Goal: Task Accomplishment & Management: Use online tool/utility

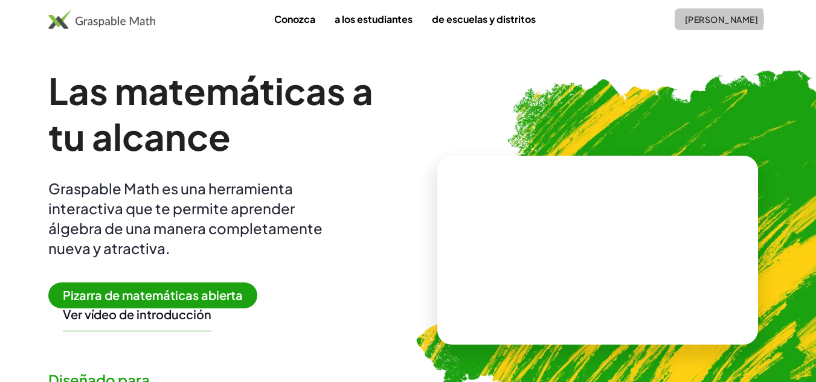
click at [707, 19] on font "[PERSON_NAME]" at bounding box center [721, 19] width 73 height 11
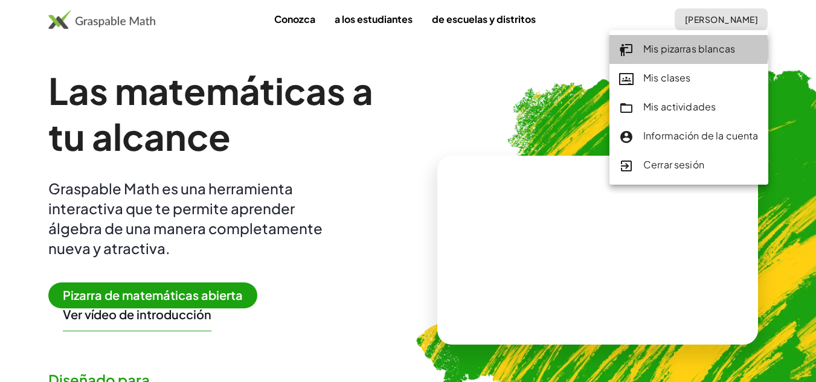
click at [702, 47] on font "Mis pizarras blancas" at bounding box center [689, 48] width 92 height 13
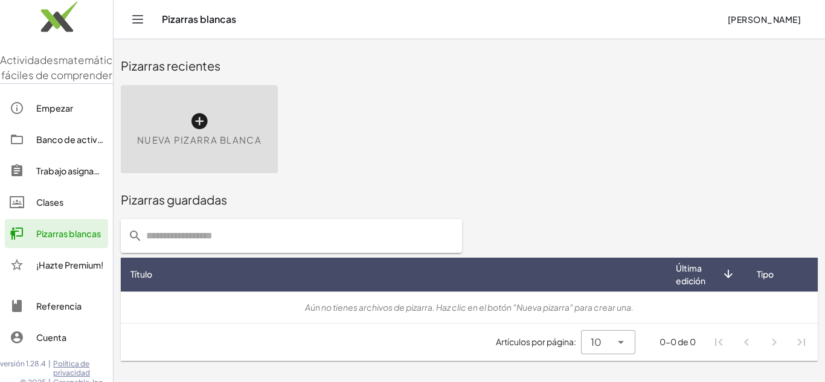
click at [201, 135] on font "Nueva pizarra blanca" at bounding box center [199, 139] width 124 height 11
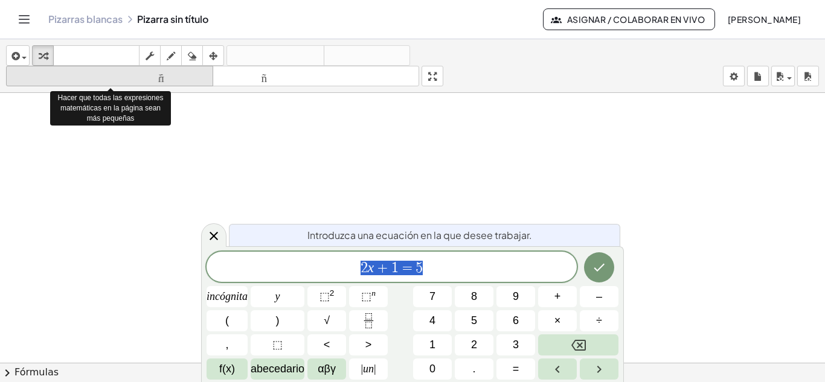
click at [168, 77] on font "tamaño_del_formato" at bounding box center [109, 76] width 201 height 11
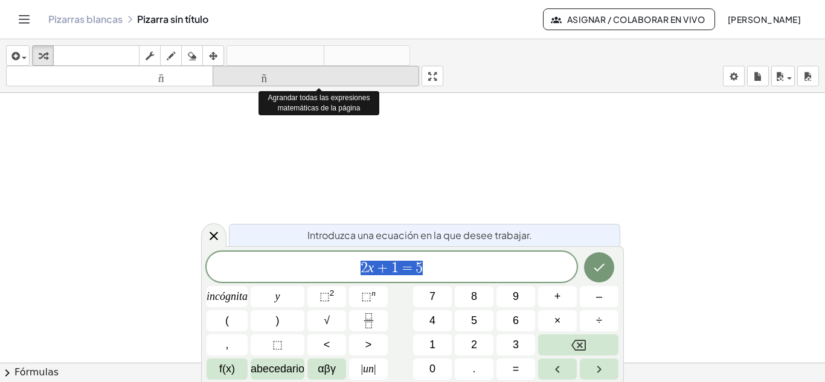
click at [304, 82] on font "tamaño_del_formato" at bounding box center [316, 76] width 201 height 11
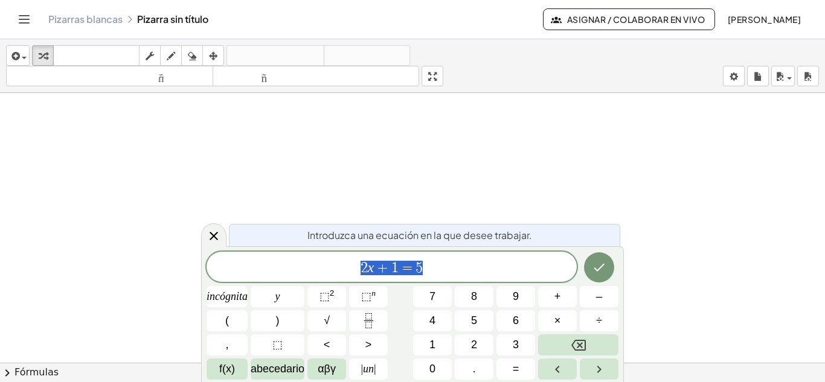
click at [411, 161] on div at bounding box center [412, 371] width 825 height 557
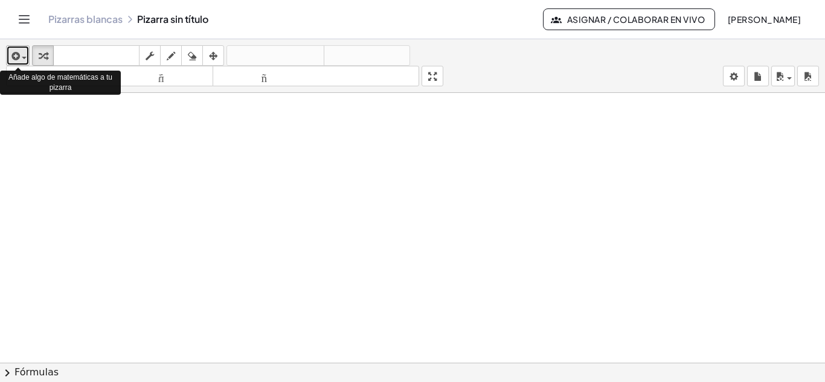
click at [21, 54] on span "button" at bounding box center [21, 57] width 2 height 8
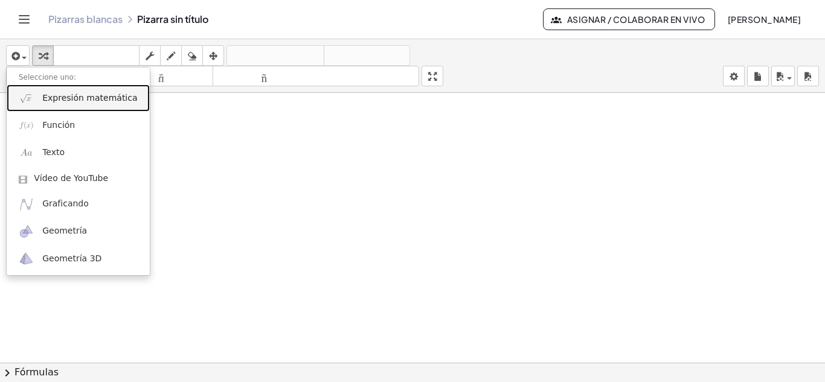
click at [70, 105] on link "Expresión matemática" at bounding box center [78, 98] width 143 height 27
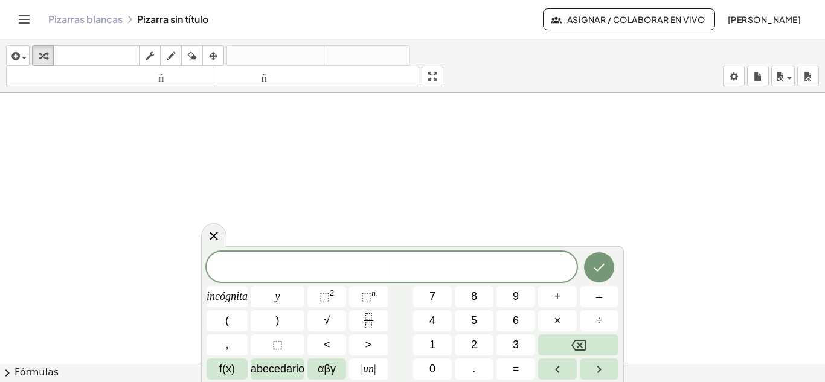
click at [432, 267] on span "​" at bounding box center [392, 268] width 370 height 17
click at [329, 319] on font "√" at bounding box center [327, 321] width 6 height 12
click at [293, 369] on font "abecedario" at bounding box center [278, 369] width 54 height 12
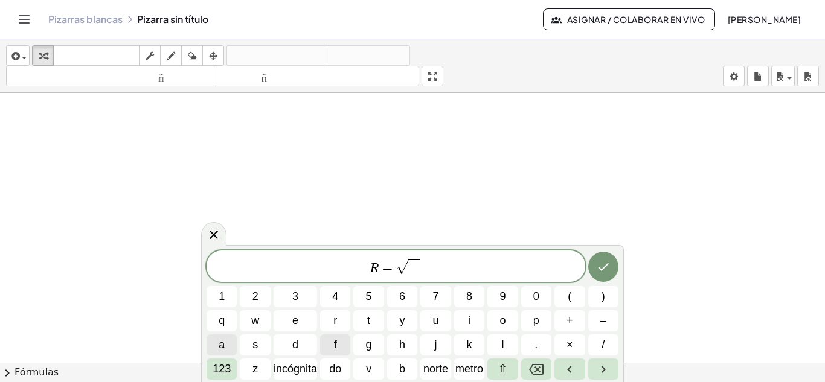
click at [220, 341] on span "a" at bounding box center [222, 345] width 6 height 16
click at [221, 371] on font "123" at bounding box center [222, 369] width 18 height 12
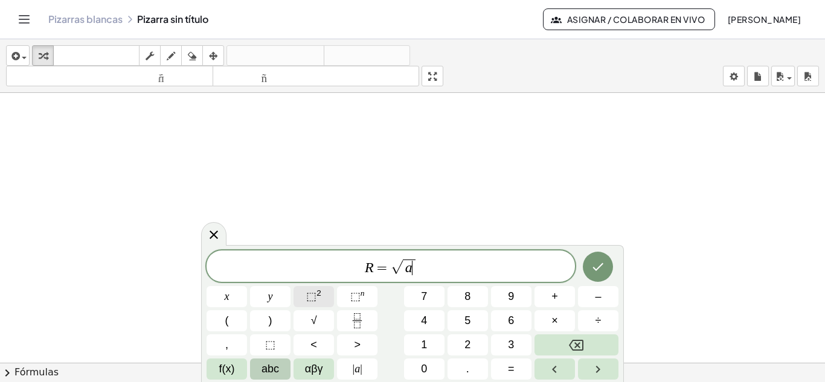
click at [324, 298] on button "⬚ 2" at bounding box center [313, 296] width 40 height 21
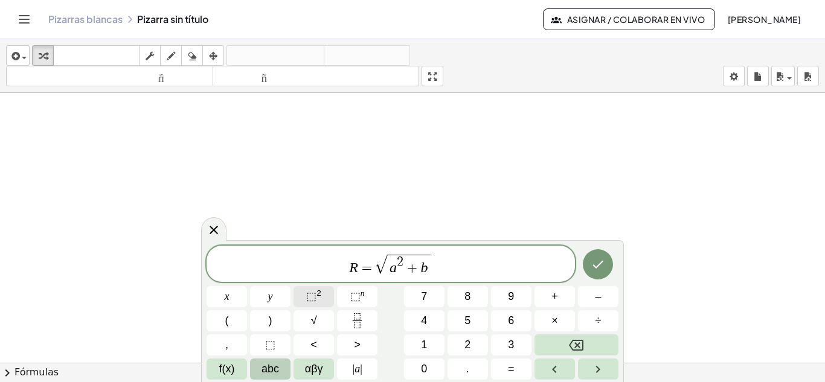
click at [322, 300] on button "⬚ 2" at bounding box center [313, 296] width 40 height 21
click at [325, 370] on button "αβγ" at bounding box center [313, 369] width 40 height 21
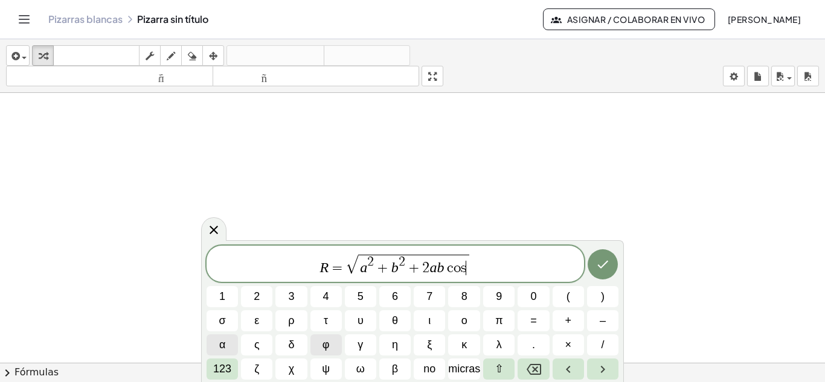
click at [218, 343] on button "α" at bounding box center [222, 345] width 31 height 21
click at [603, 263] on icon "Hecho" at bounding box center [602, 264] width 14 height 14
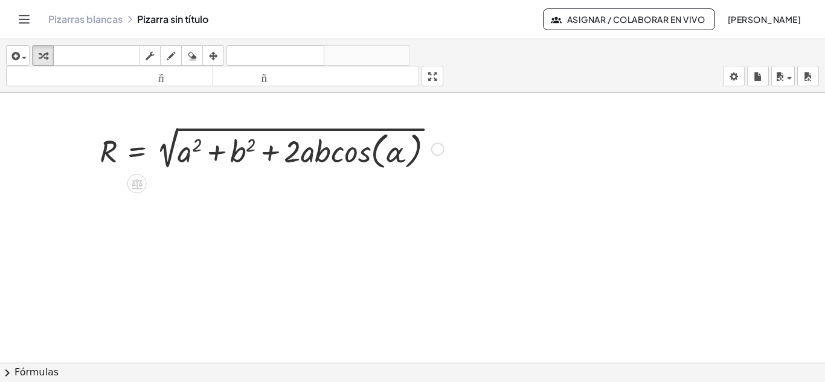
click at [215, 158] on div at bounding box center [272, 148] width 356 height 50
click at [182, 158] on div at bounding box center [272, 148] width 356 height 50
click at [133, 184] on icon at bounding box center [136, 184] width 13 height 13
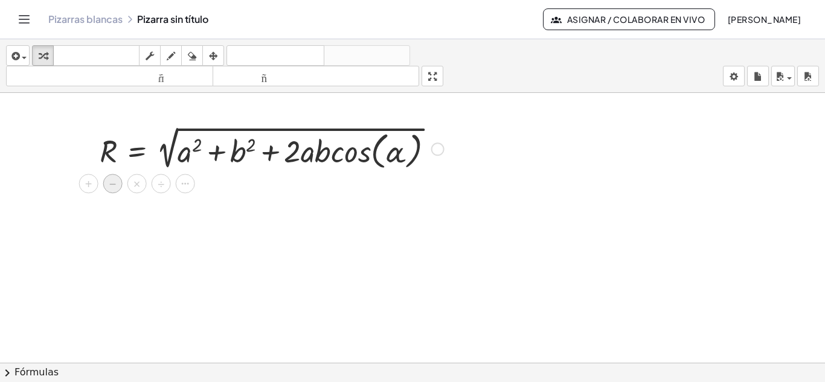
click at [113, 187] on font "−" at bounding box center [112, 184] width 7 height 13
click at [191, 157] on div at bounding box center [272, 148] width 356 height 50
click at [187, 156] on div at bounding box center [272, 148] width 356 height 50
drag, startPoint x: 143, startPoint y: 185, endPoint x: 155, endPoint y: 186, distance: 12.7
click at [193, 187] on div "R = 2 √ ( + a 2 + b 2 + · 2 · a · b · cos ( , α ) )" at bounding box center [412, 371] width 825 height 557
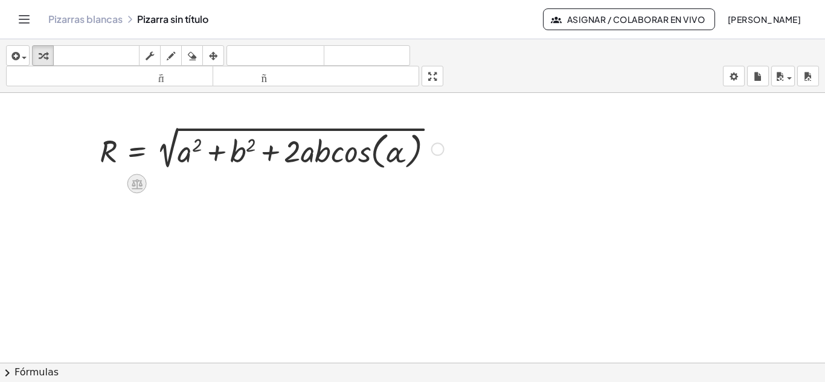
click at [141, 182] on icon at bounding box center [137, 184] width 11 height 10
click at [184, 161] on div at bounding box center [272, 148] width 356 height 50
click at [183, 155] on div at bounding box center [272, 148] width 356 height 50
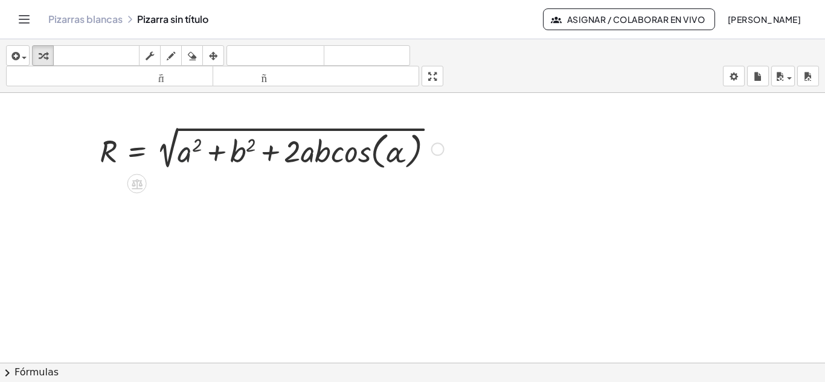
click at [183, 155] on div at bounding box center [272, 148] width 356 height 50
click at [256, 153] on div at bounding box center [272, 148] width 356 height 50
click at [224, 156] on div at bounding box center [272, 148] width 356 height 50
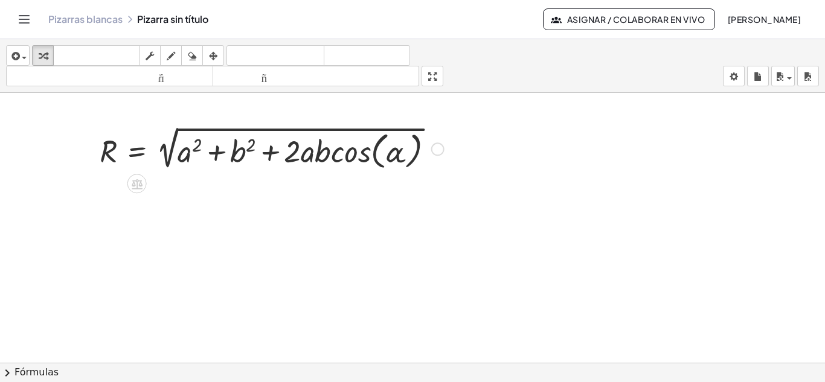
click at [234, 158] on div at bounding box center [272, 148] width 356 height 50
click at [328, 159] on div at bounding box center [272, 148] width 356 height 50
click at [21, 57] on span "button" at bounding box center [21, 57] width 2 height 8
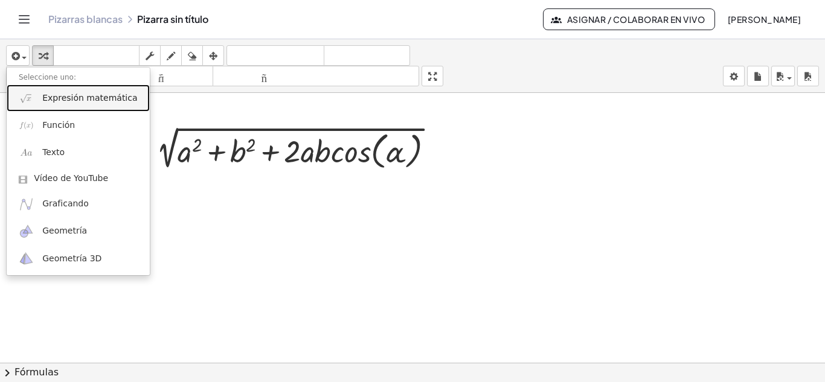
click at [54, 99] on font "Expresión matemática" at bounding box center [89, 98] width 95 height 10
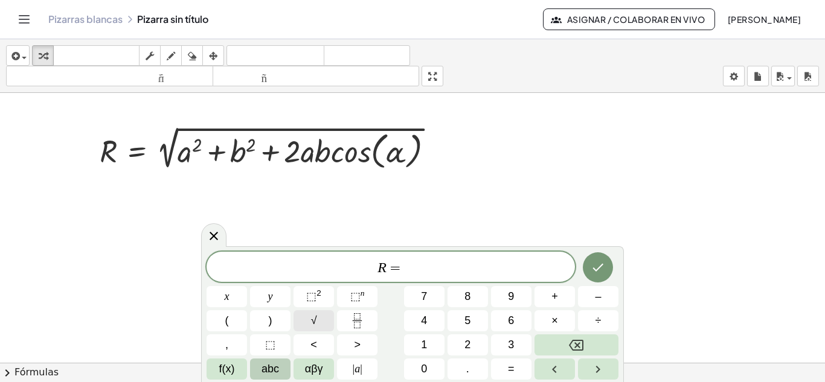
click at [318, 325] on button "√" at bounding box center [313, 320] width 40 height 21
click at [318, 292] on sup "2" at bounding box center [318, 293] width 5 height 9
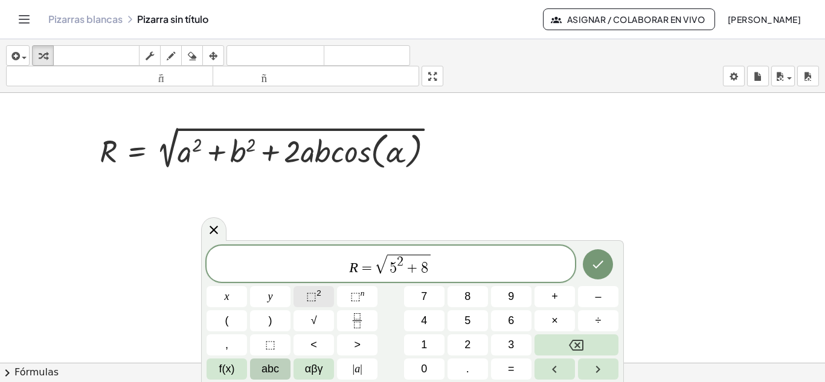
click at [309, 292] on span "⬚" at bounding box center [311, 296] width 10 height 12
click at [467, 321] on span "5" at bounding box center [467, 321] width 6 height 16
click at [550, 318] on button "×" at bounding box center [554, 320] width 40 height 21
click at [473, 298] on button "8" at bounding box center [467, 296] width 40 height 21
click at [557, 321] on span "×" at bounding box center [554, 321] width 7 height 16
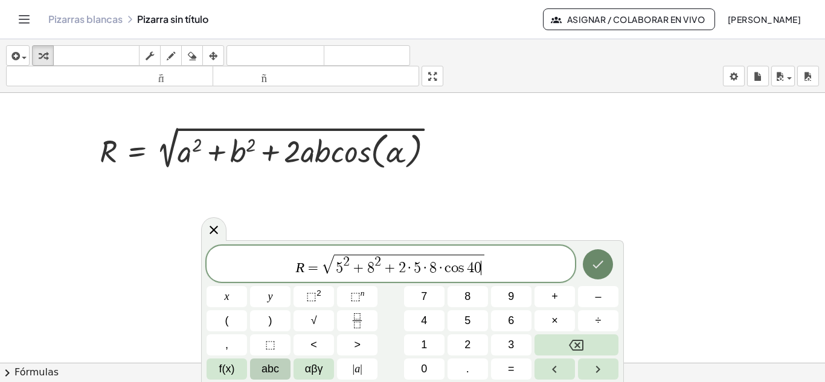
click at [595, 269] on icon "Hecho" at bounding box center [598, 264] width 14 height 14
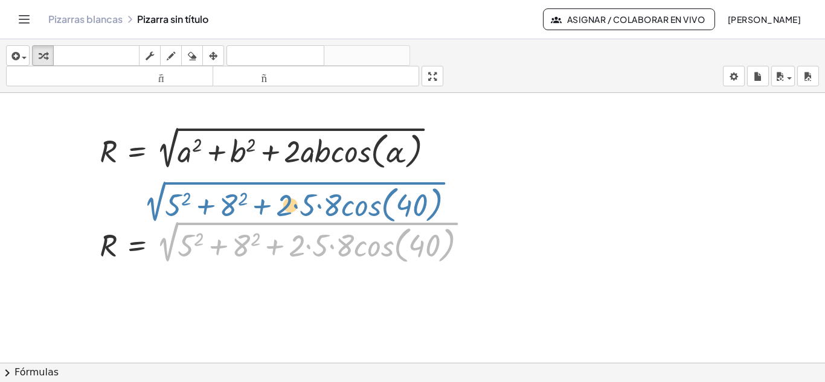
drag, startPoint x: 295, startPoint y: 224, endPoint x: 282, endPoint y: 184, distance: 42.4
click at [282, 184] on div "R = 2 √ ( + a 2 + b 2 + · 2 · a · b · cos ( , α ) ) 2 √ ( + 5 2 + 8 2 + · 2 · 5…" at bounding box center [412, 371] width 825 height 557
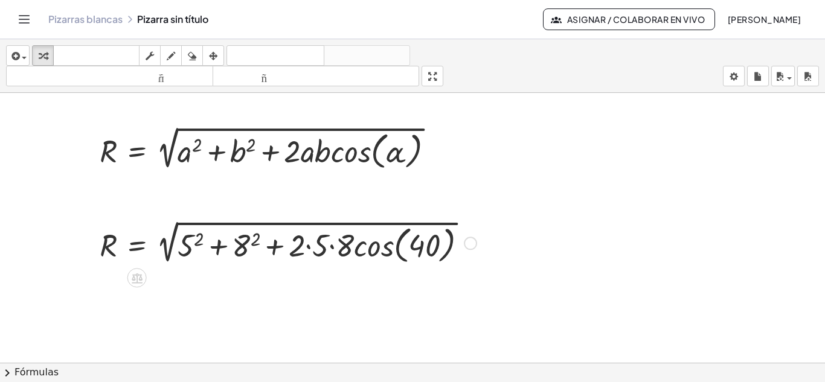
click at [228, 250] on div at bounding box center [288, 242] width 389 height 50
click at [68, 59] on font "teclado" at bounding box center [96, 55] width 80 height 11
click at [190, 245] on div at bounding box center [191, 245] width 26 height 35
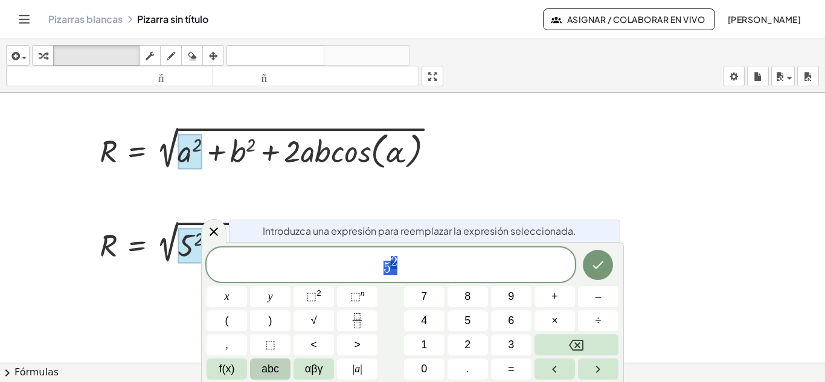
click at [187, 163] on div at bounding box center [190, 151] width 24 height 35
click at [187, 157] on div at bounding box center [190, 151] width 24 height 35
drag, startPoint x: 388, startPoint y: 265, endPoint x: 427, endPoint y: 304, distance: 55.1
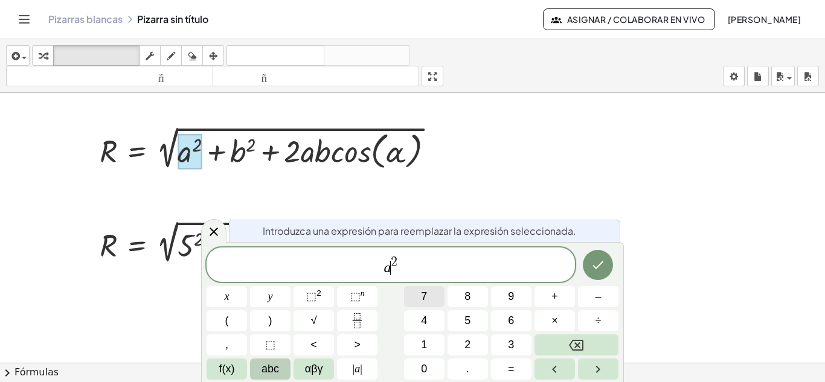
click at [388, 265] on var "a" at bounding box center [386, 268] width 7 height 16
drag, startPoint x: 69, startPoint y: 111, endPoint x: 411, endPoint y: 193, distance: 352.1
click at [416, 173] on div "R = 2 √ ( + a 2 + b 2 + · 2 · a · b · cos ( , α ) ) R = 2 √ ( + 5 2 + 8 2 + · 2…" at bounding box center [412, 371] width 825 height 557
click at [409, 202] on div at bounding box center [412, 371] width 825 height 557
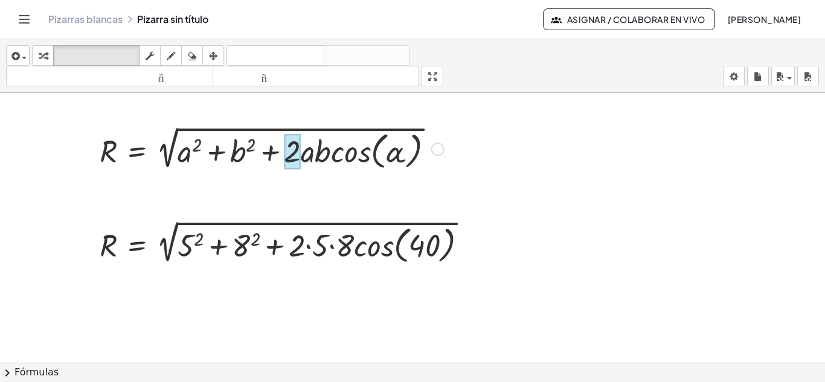
drag, startPoint x: 76, startPoint y: 115, endPoint x: 301, endPoint y: 167, distance: 230.7
click at [301, 167] on div "R = 2 √ ( + a 2 + b 2 + · 2 · a · b · cos ( , α ) ) R = 2 √ ( + 5 2 + 8 2 + · 2…" at bounding box center [412, 371] width 825 height 557
click at [89, 142] on div at bounding box center [91, 148] width 18 height 56
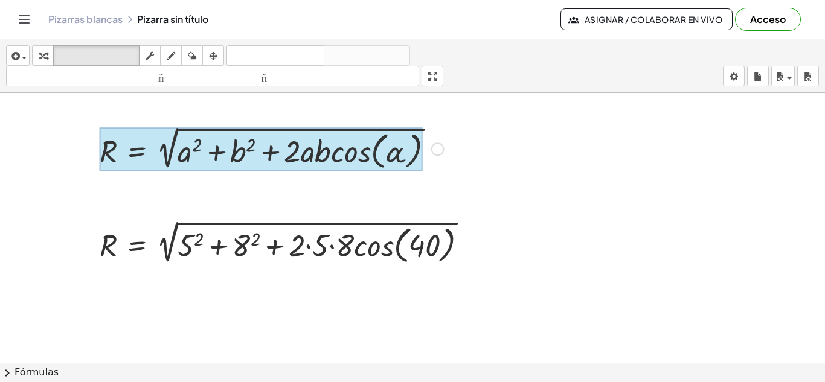
click at [125, 153] on div at bounding box center [261, 149] width 323 height 44
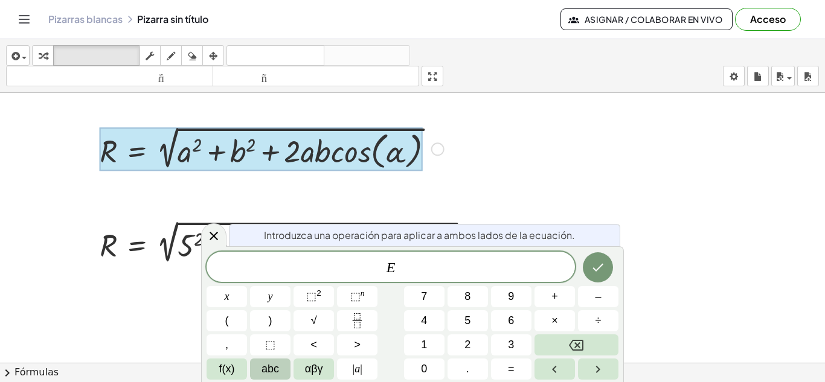
click at [130, 153] on div at bounding box center [261, 149] width 323 height 44
click at [132, 153] on div at bounding box center [261, 149] width 323 height 44
click at [417, 270] on span "E" at bounding box center [391, 268] width 368 height 17
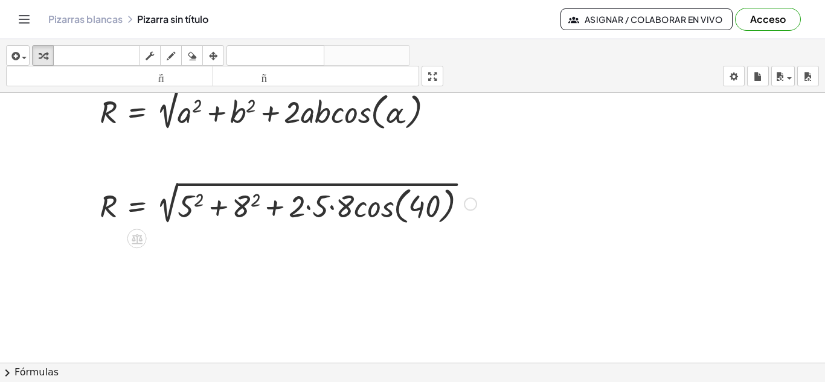
scroll to position [60, 0]
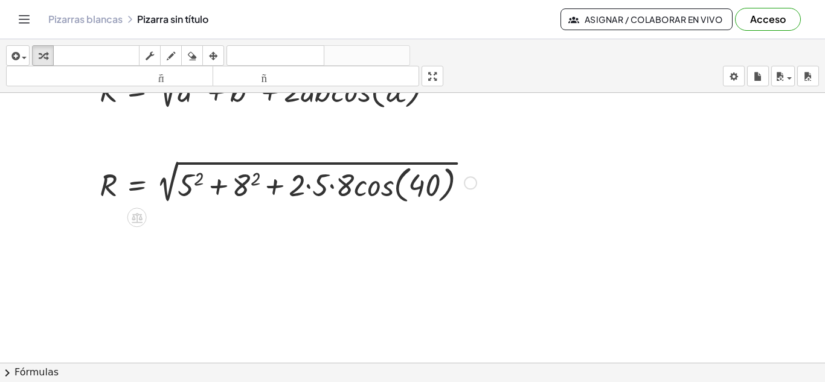
click at [189, 185] on div at bounding box center [288, 182] width 389 height 50
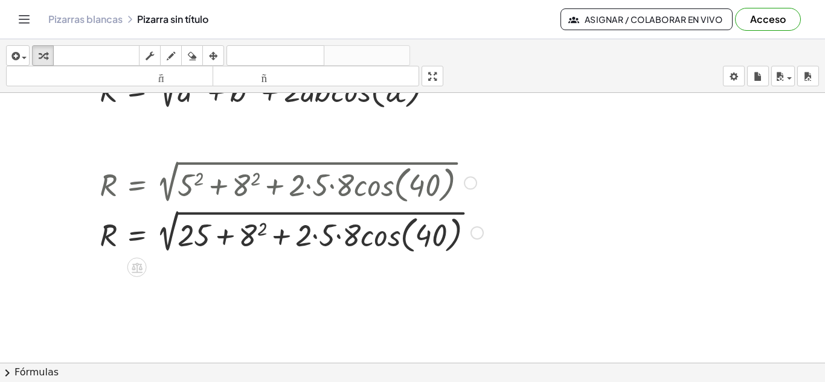
click at [254, 236] on div at bounding box center [292, 232] width 396 height 50
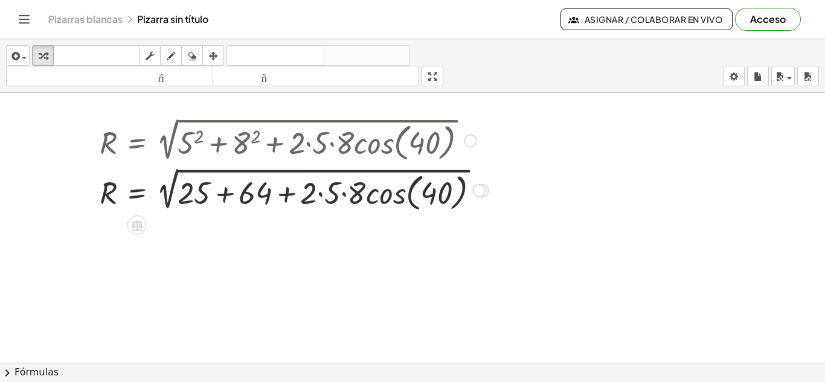
scroll to position [121, 0]
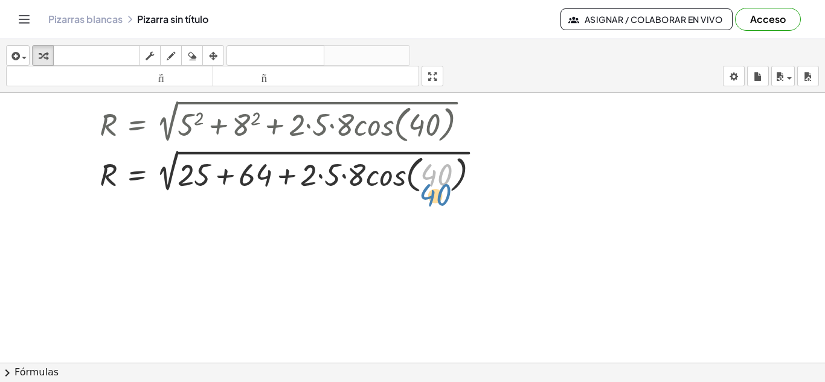
drag, startPoint x: 432, startPoint y: 179, endPoint x: 431, endPoint y: 200, distance: 21.2
click at [479, 175] on div at bounding box center [478, 172] width 13 height 13
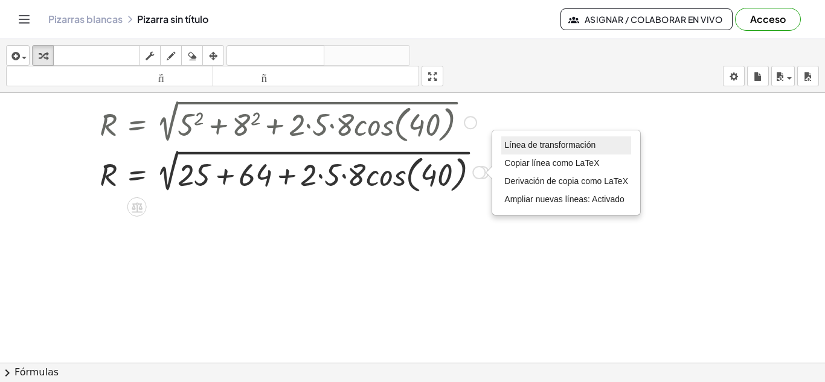
click at [505, 151] on li "Línea de transformación" at bounding box center [566, 145] width 130 height 18
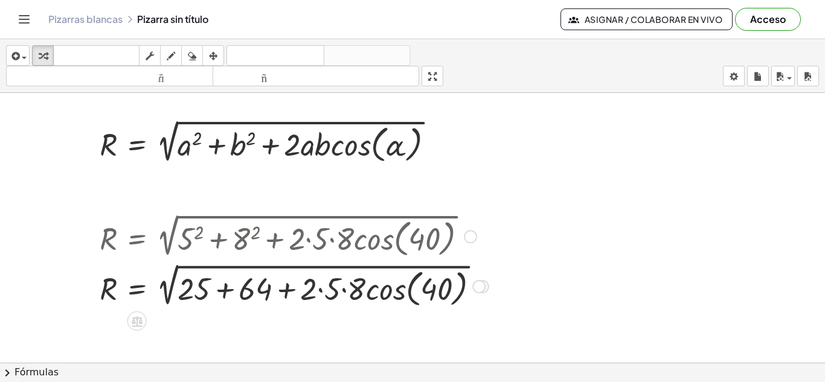
scroll to position [0, 0]
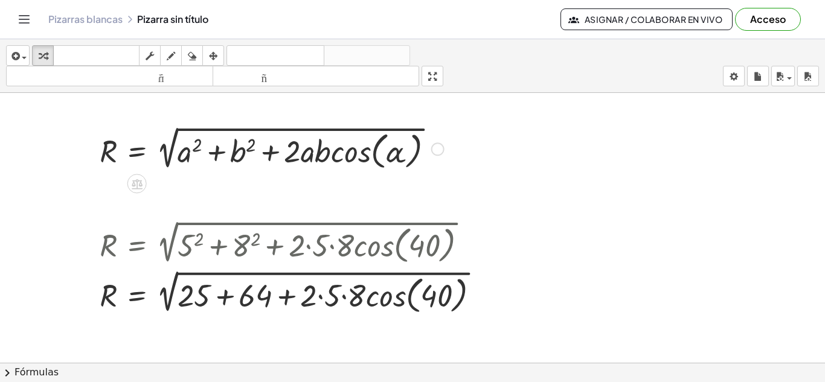
click at [440, 152] on div at bounding box center [437, 149] width 13 height 13
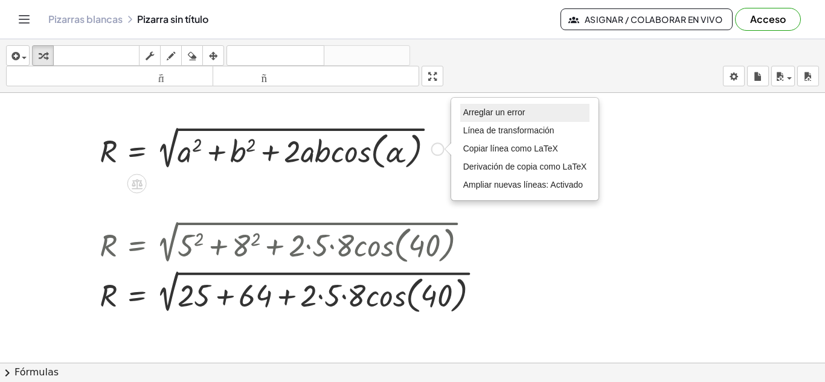
click at [489, 117] on font "Arreglar un error" at bounding box center [494, 112] width 62 height 10
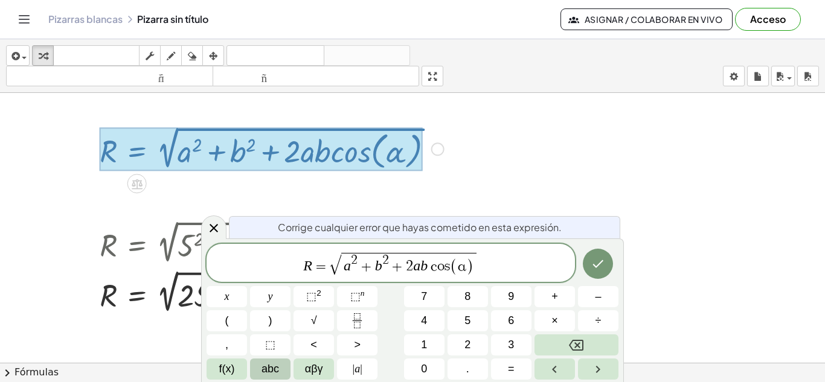
click at [536, 165] on div at bounding box center [412, 371] width 825 height 557
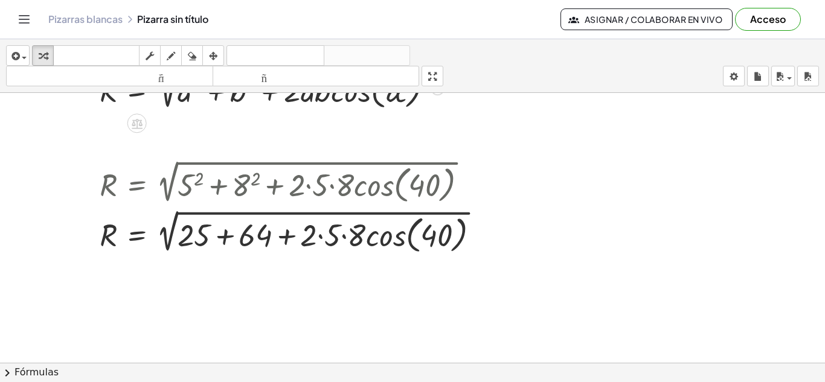
scroll to position [121, 0]
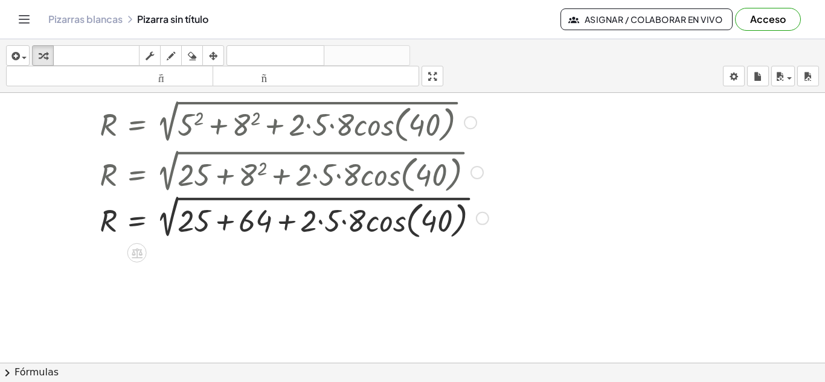
drag, startPoint x: 478, startPoint y: 172, endPoint x: 482, endPoint y: 223, distance: 51.5
click at [137, 219] on div "R = 2 √ ( + + + · 2 · 5 · 8 · cos ( , 40 ) ) 25 64 Línea de transformación Copi…" at bounding box center [137, 219] width 0 height 0
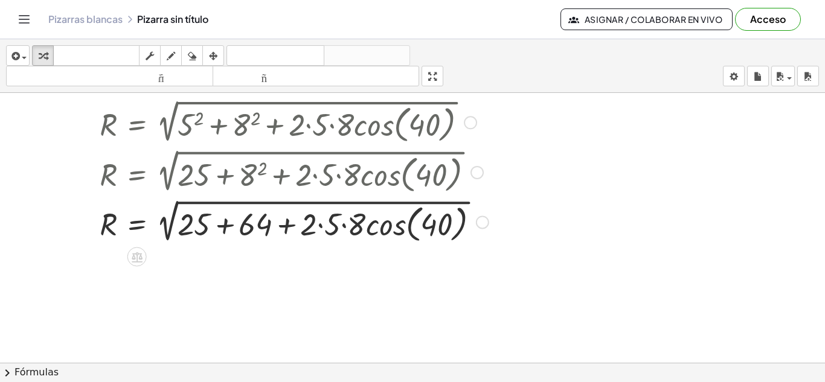
click at [319, 225] on div at bounding box center [294, 221] width 401 height 50
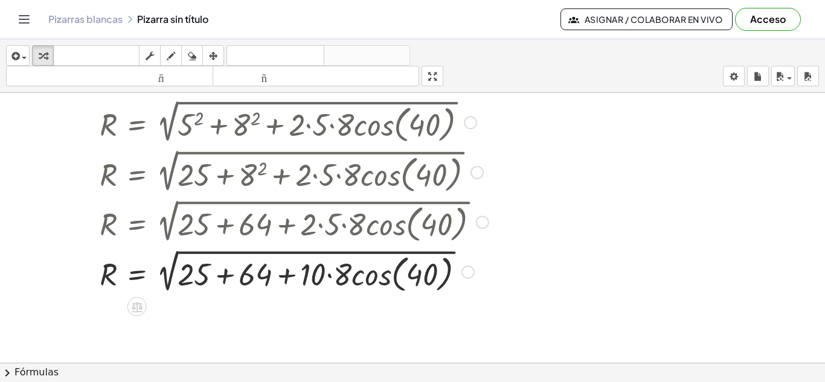
click at [329, 277] on div at bounding box center [294, 271] width 401 height 50
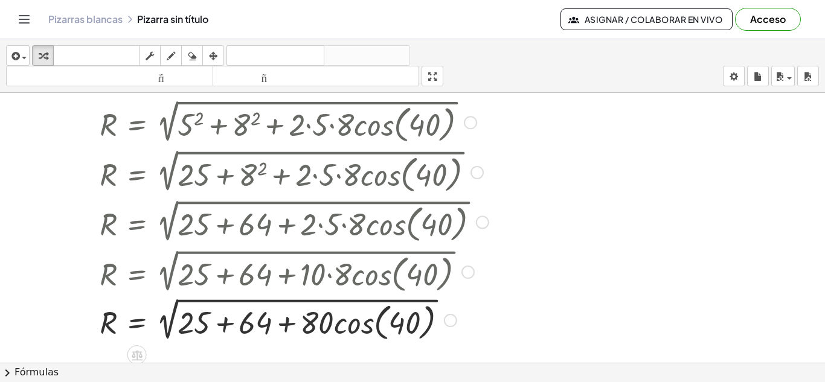
drag, startPoint x: 450, startPoint y: 272, endPoint x: 463, endPoint y: 326, distance: 55.2
click at [137, 321] on div "R = 2 √ ( + + + · · cos ( , 40 ) ) 25 64 80 Línea de transformación Copiar líne…" at bounding box center [137, 321] width 0 height 0
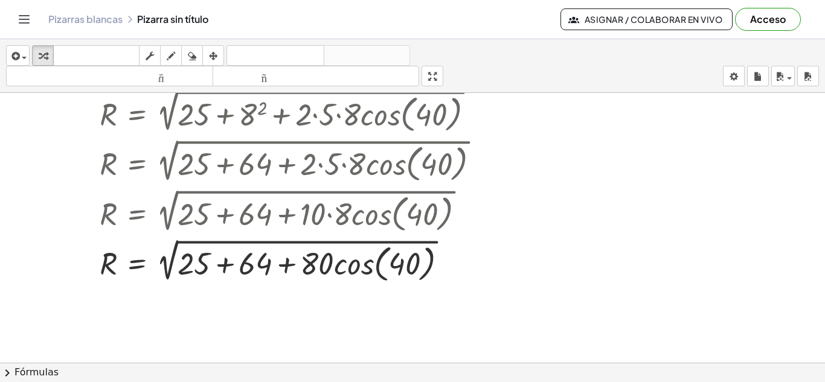
scroll to position [242, 0]
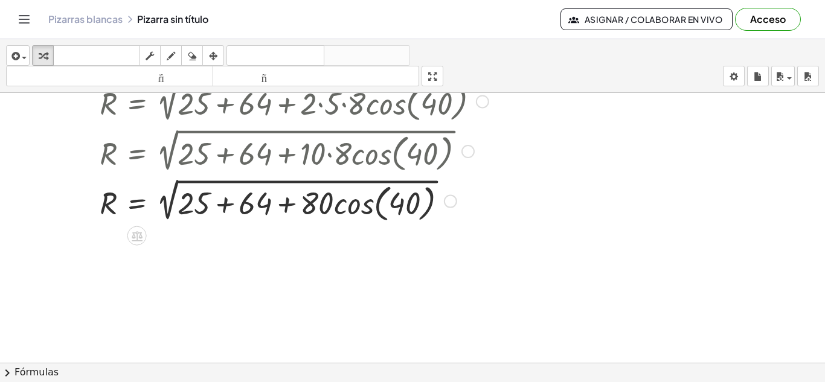
click at [374, 211] on div at bounding box center [294, 200] width 401 height 50
click at [364, 211] on div at bounding box center [294, 200] width 401 height 50
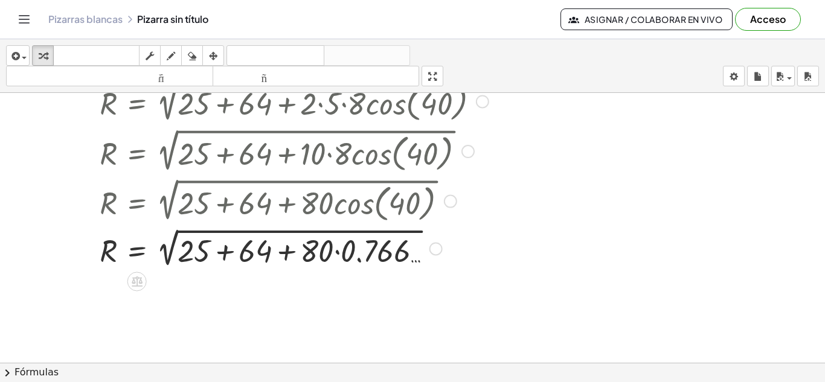
click at [336, 254] on div at bounding box center [294, 247] width 401 height 45
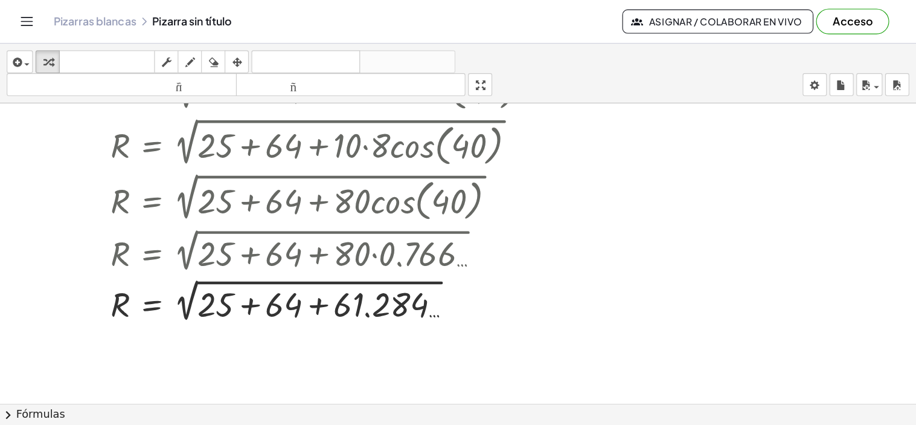
scroll to position [287, 0]
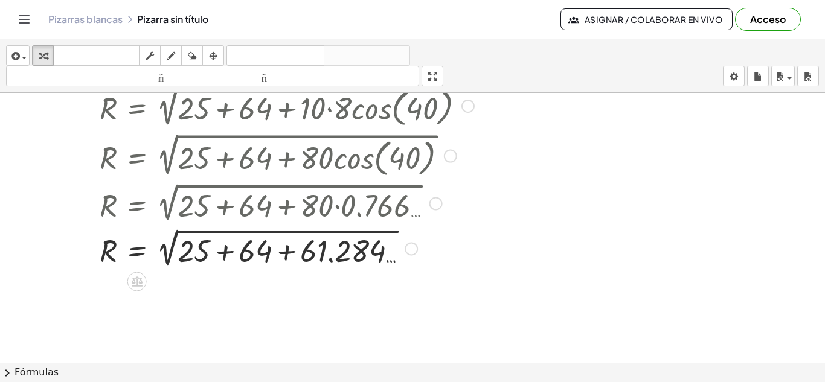
click at [226, 253] on div at bounding box center [294, 247] width 401 height 45
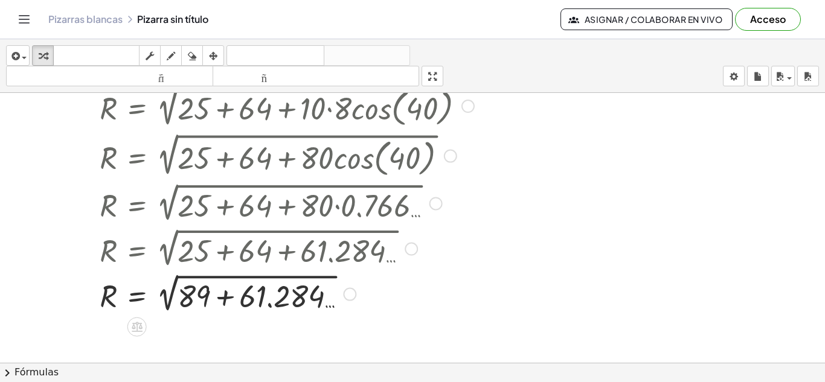
click at [224, 301] on div at bounding box center [294, 293] width 401 height 45
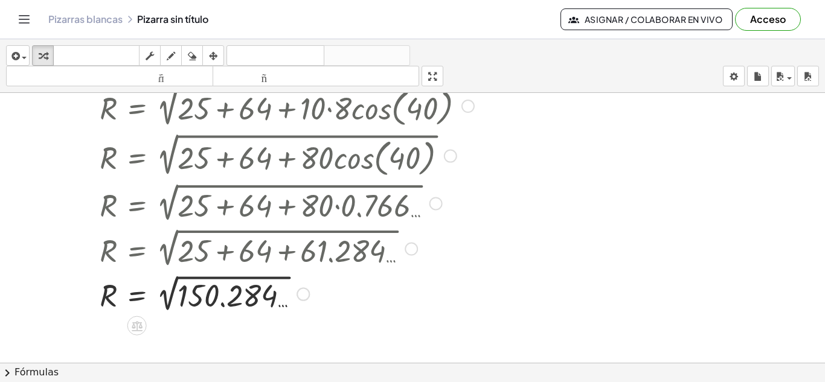
click at [165, 303] on div at bounding box center [294, 293] width 401 height 44
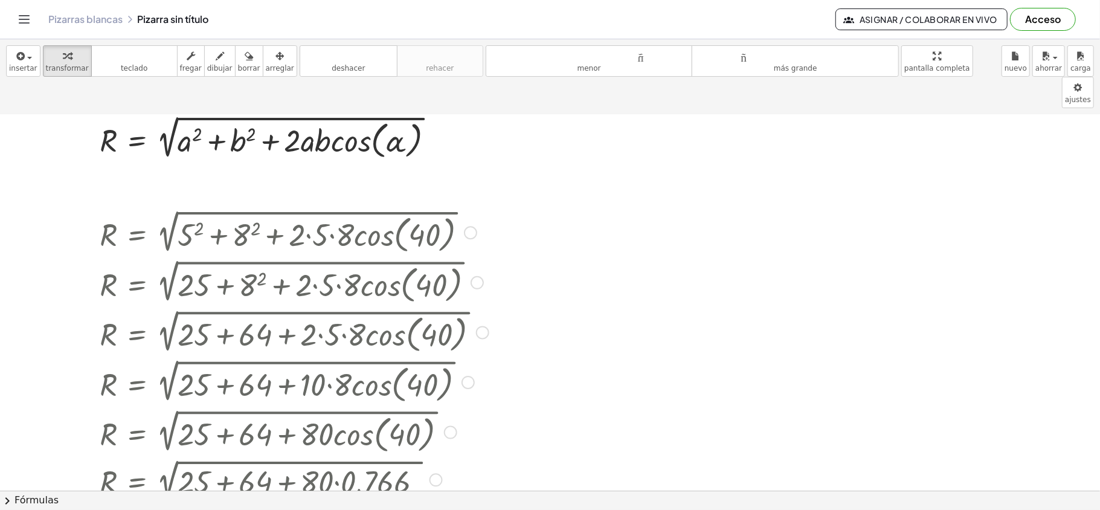
scroll to position [0, 0]
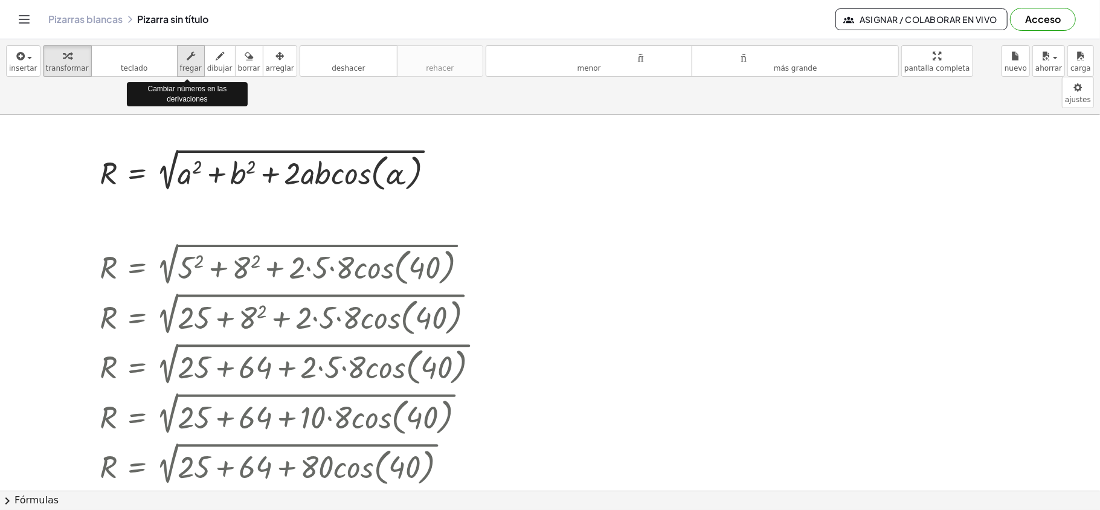
click at [187, 61] on icon "button" at bounding box center [191, 56] width 8 height 14
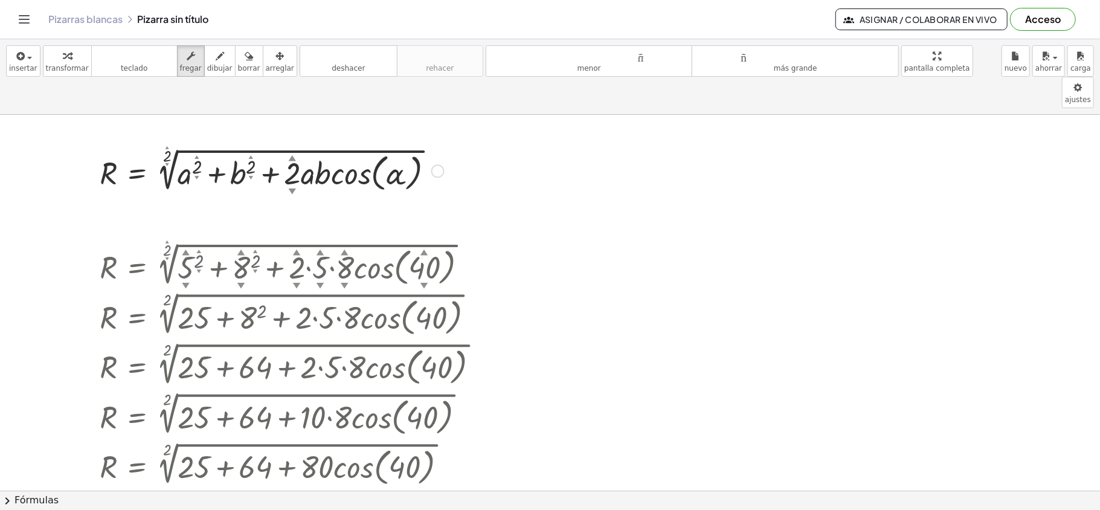
click at [185, 146] on div at bounding box center [272, 170] width 356 height 50
click at [436, 165] on div "Arreglar un error Línea de transformación Copiar línea como LaTeX Derivación de…" at bounding box center [437, 171] width 13 height 13
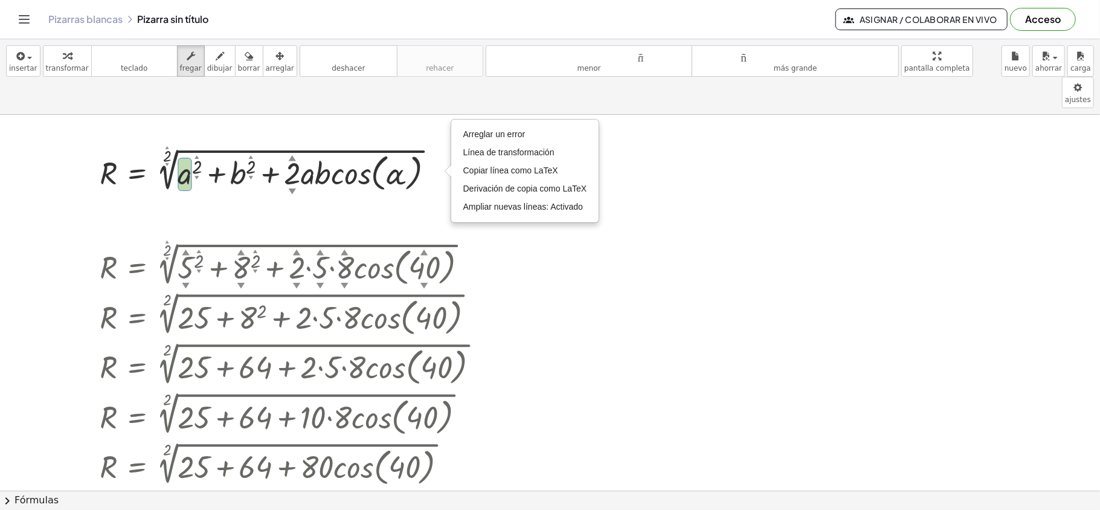
click at [553, 267] on div at bounding box center [550, 490] width 1100 height 751
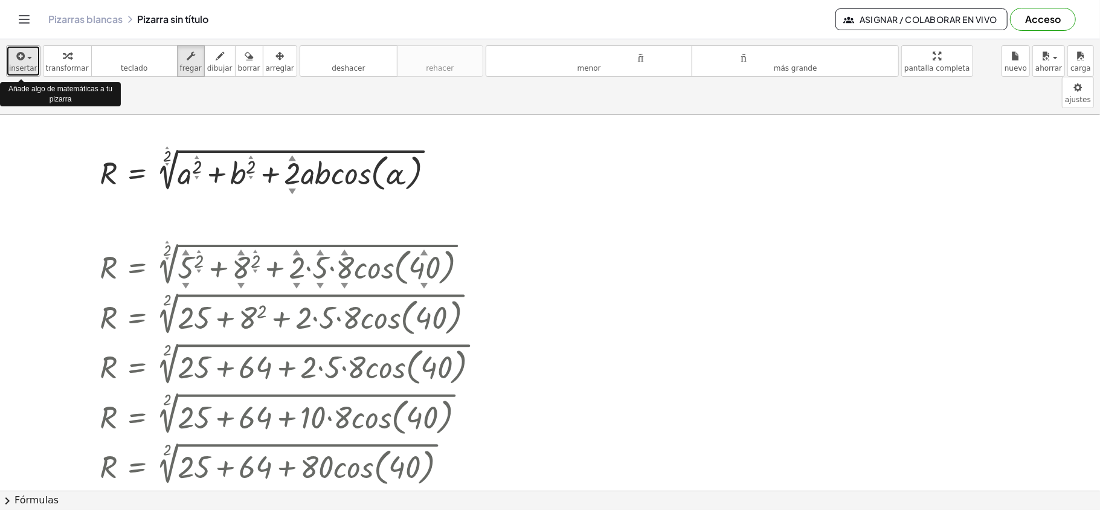
click at [29, 59] on span "button" at bounding box center [29, 58] width 5 height 2
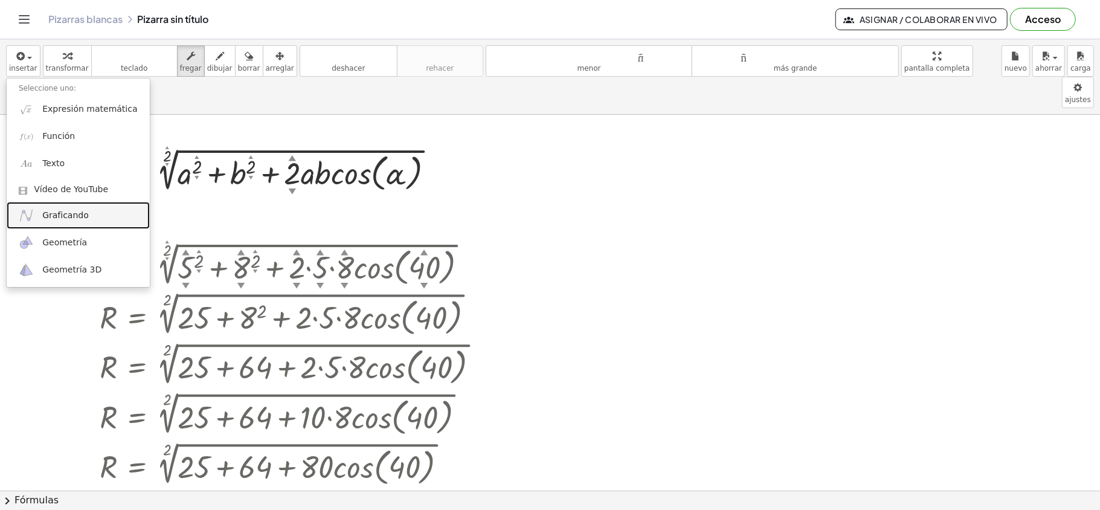
click at [79, 223] on link "Graficando" at bounding box center [78, 215] width 143 height 27
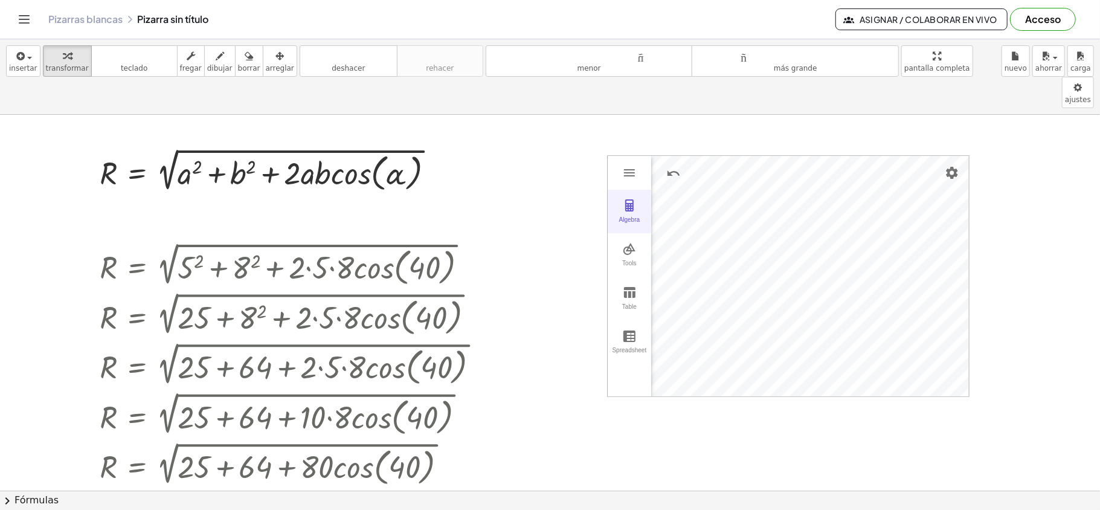
click at [635, 216] on div "Algebra" at bounding box center [629, 224] width 39 height 17
click at [662, 332] on div "GeoGebra Graphing Calculator" at bounding box center [678, 348] width 54 height 33
click at [669, 332] on div "GeoGebra Graphing Calculator" at bounding box center [678, 348] width 54 height 33
click at [633, 242] on img "Graphing Calculator" at bounding box center [629, 249] width 14 height 14
click at [686, 246] on img "Point. Select position or line, function, or curve" at bounding box center [685, 255] width 48 height 19
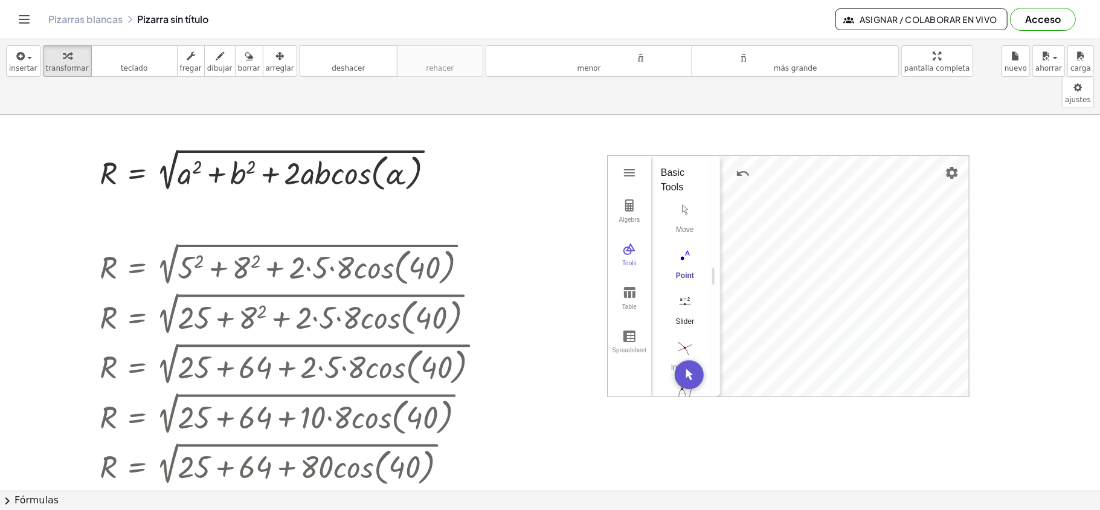
click at [687, 292] on img "Slider. Select position" at bounding box center [685, 301] width 48 height 19
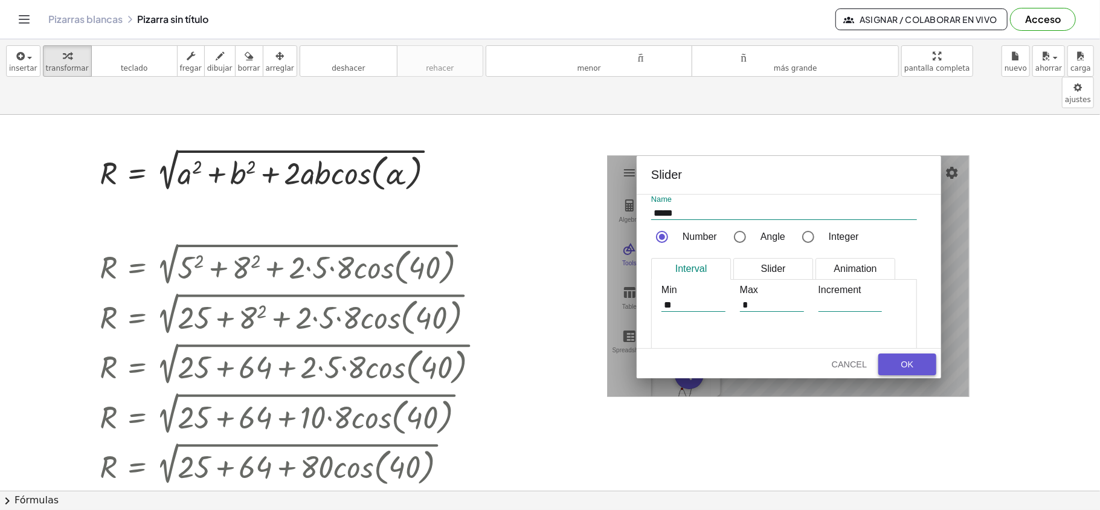
click at [824, 359] on div "OK" at bounding box center [907, 364] width 39 height 10
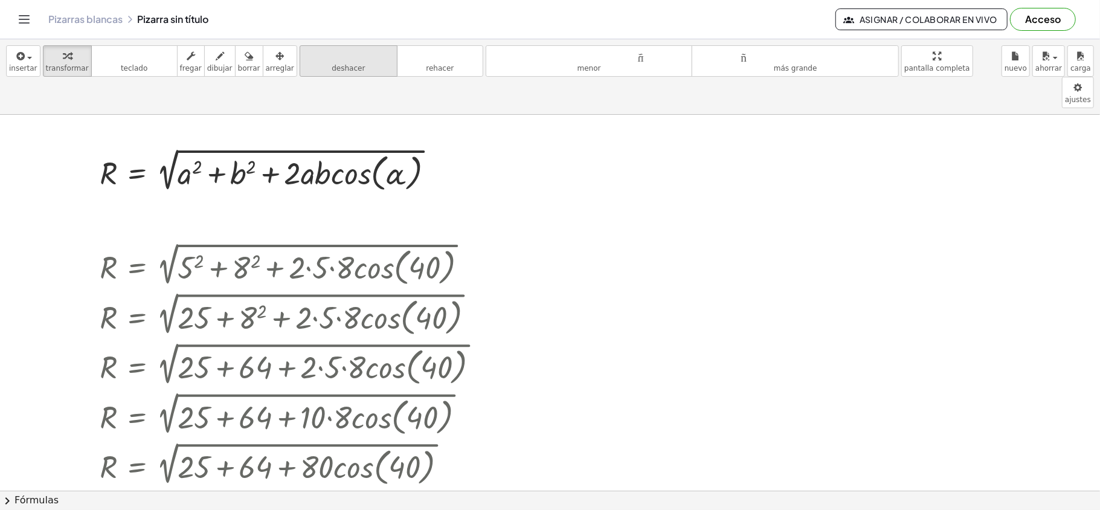
click at [320, 61] on font "deshacer" at bounding box center [349, 55] width 92 height 11
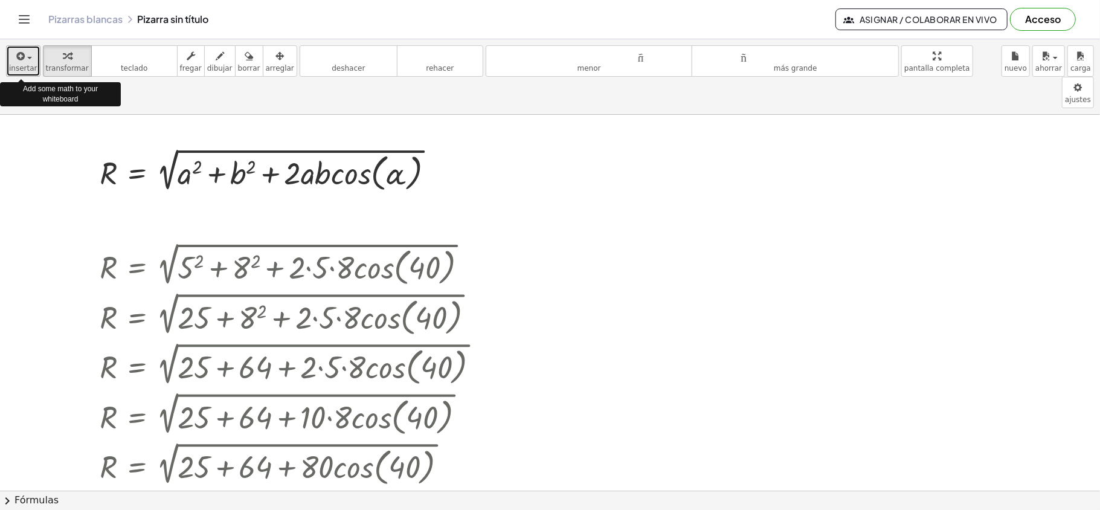
click at [30, 59] on span "button" at bounding box center [29, 58] width 5 height 2
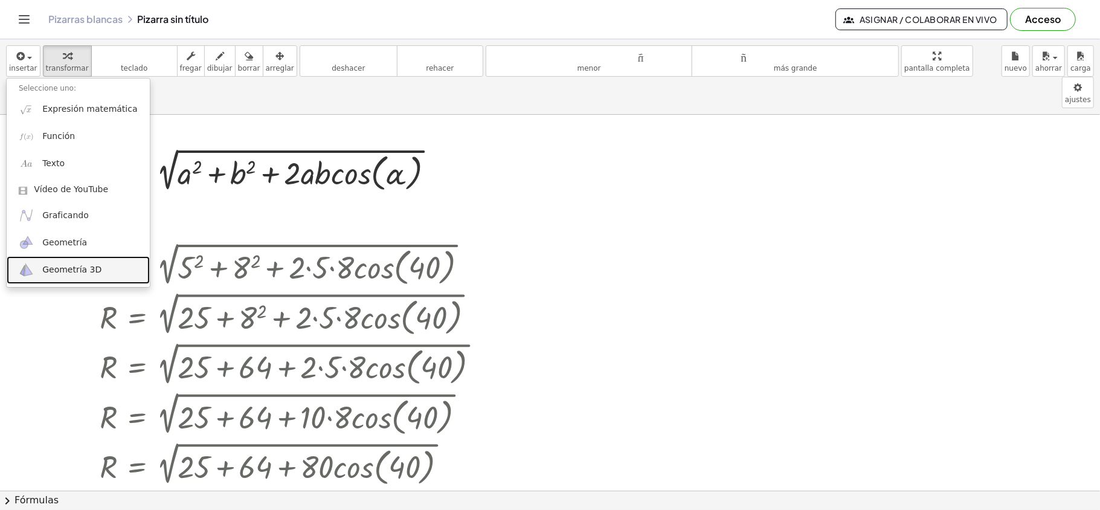
click at [78, 268] on font "Geometría 3D" at bounding box center [71, 270] width 59 height 10
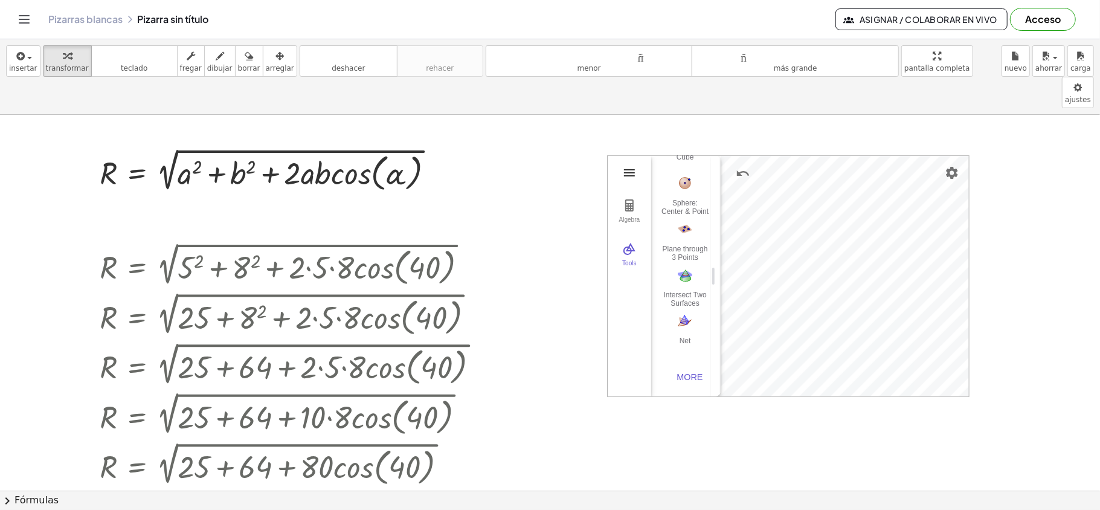
click at [630, 165] on img "3D Calculator" at bounding box center [629, 172] width 14 height 14
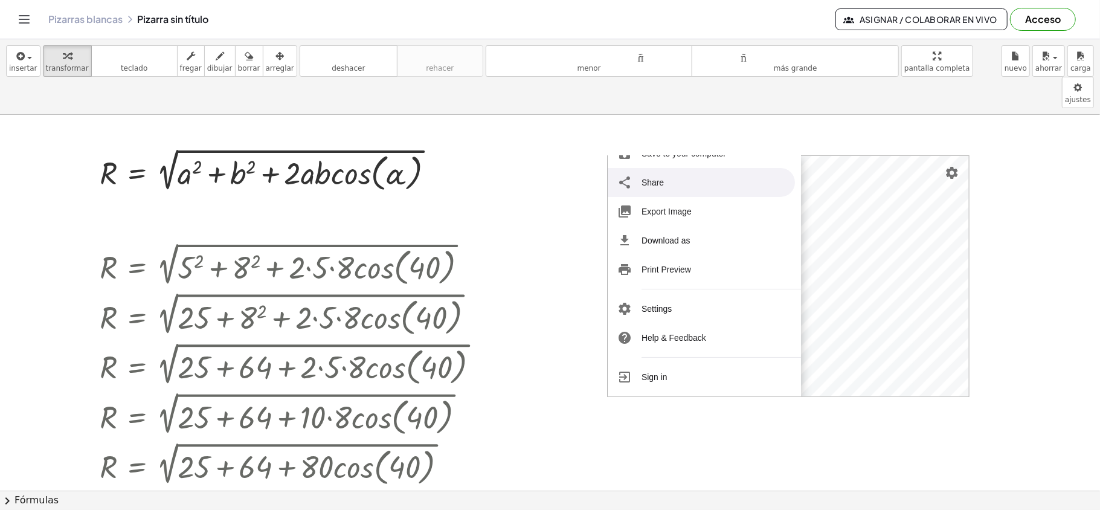
click at [664, 168] on li "Share" at bounding box center [701, 182] width 187 height 29
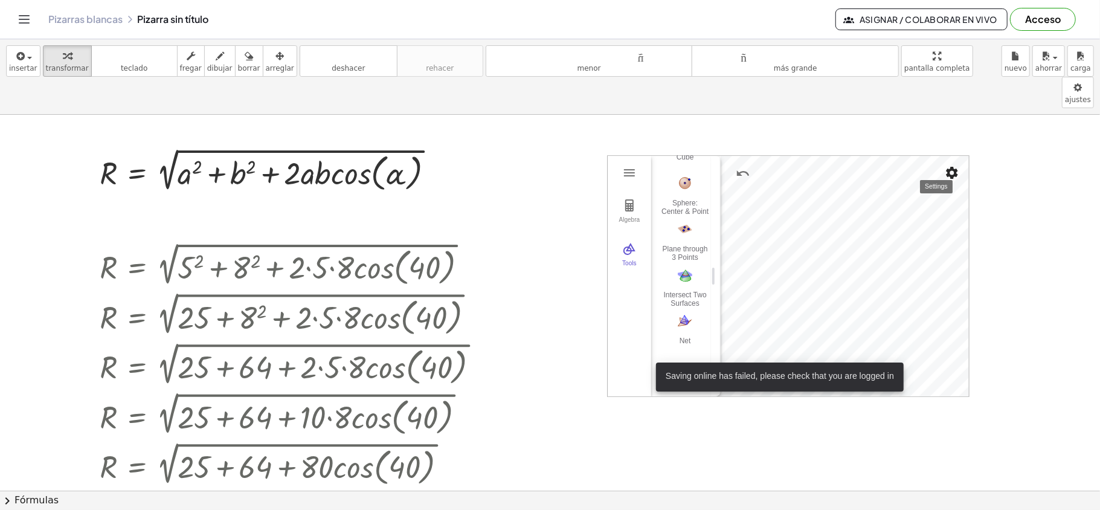
click at [824, 165] on img "Settings" at bounding box center [952, 172] width 14 height 14
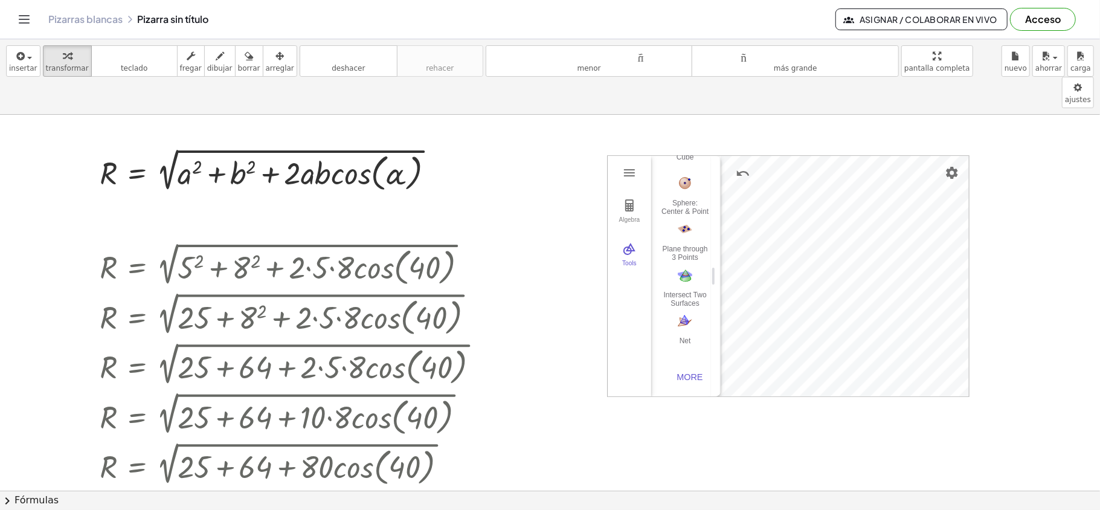
click at [824, 149] on div at bounding box center [550, 490] width 1100 height 751
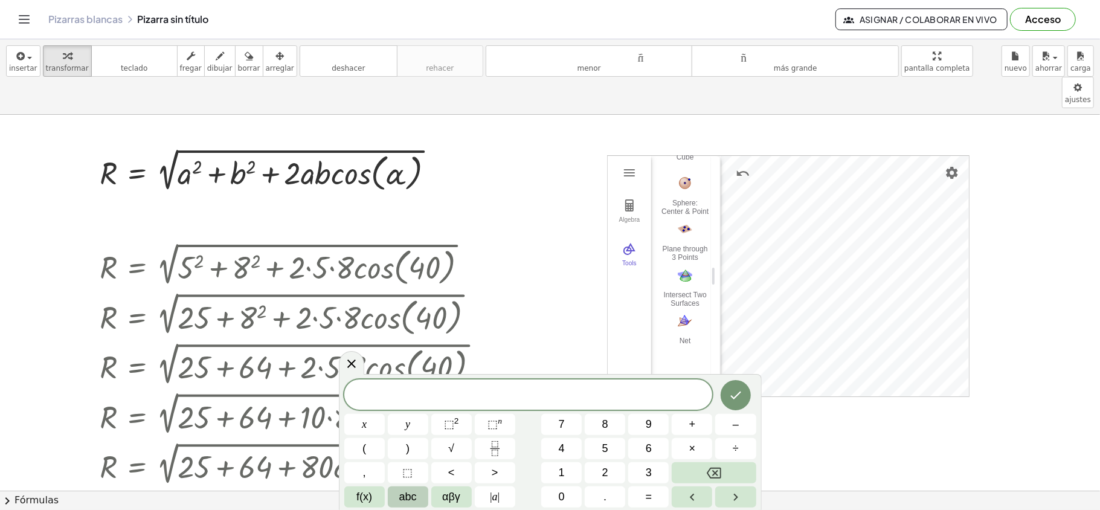
click at [824, 149] on div at bounding box center [550, 490] width 1100 height 751
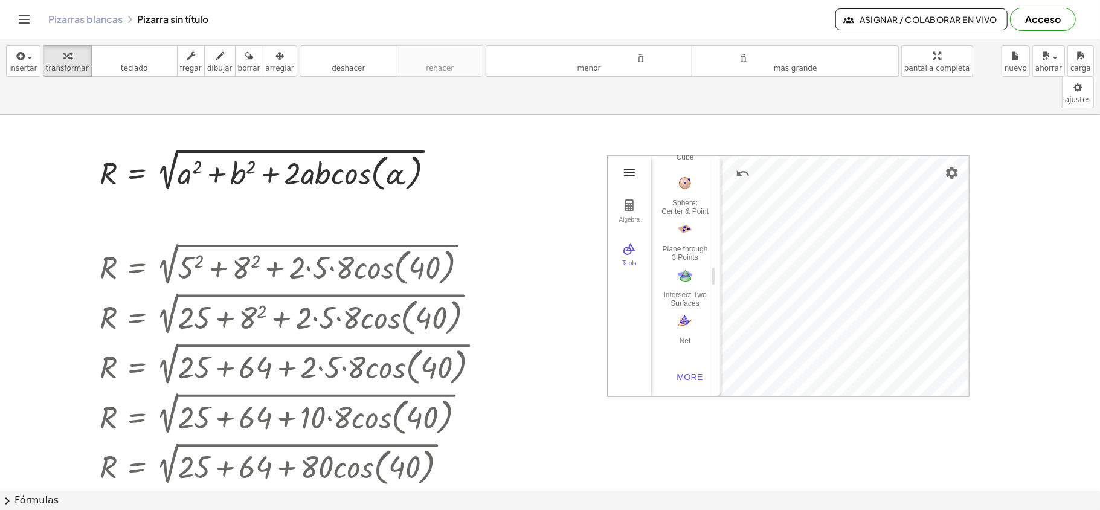
click at [632, 165] on img "3D Calculator" at bounding box center [629, 172] width 14 height 14
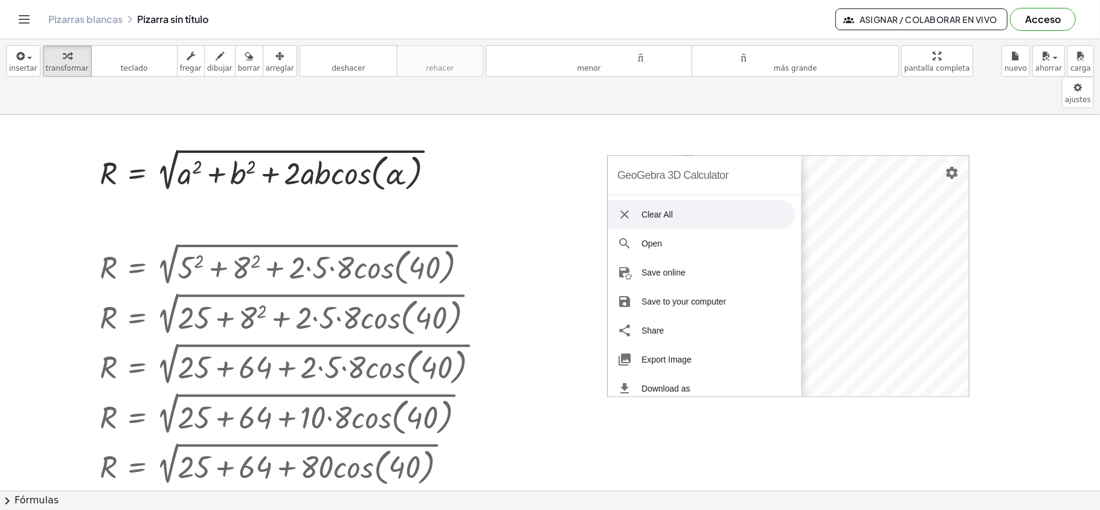
click at [662, 200] on li "Clear All" at bounding box center [701, 214] width 187 height 29
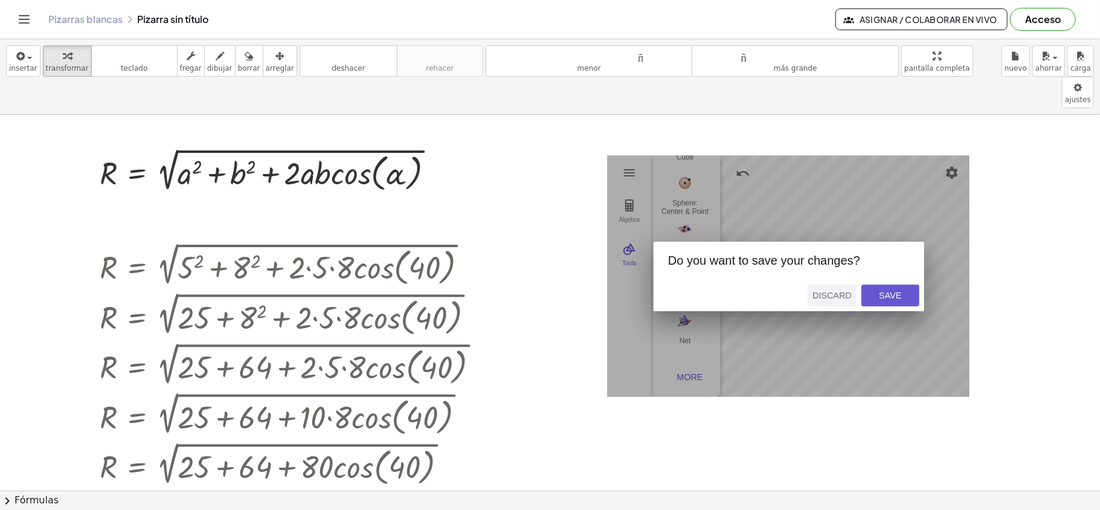
click at [824, 290] on div "Discard" at bounding box center [831, 295] width 39 height 10
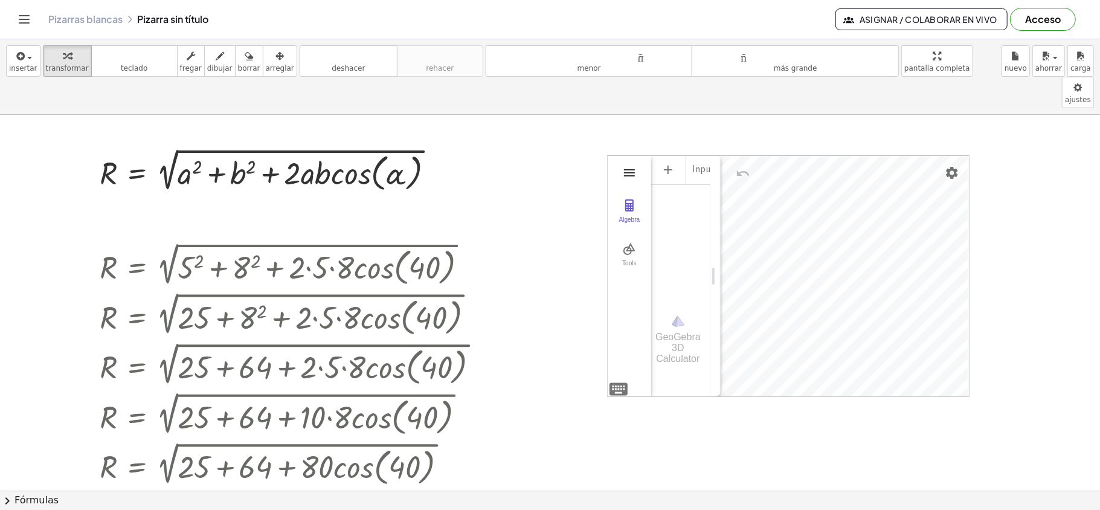
click at [632, 165] on img "3D Calculator" at bounding box center [629, 172] width 14 height 14
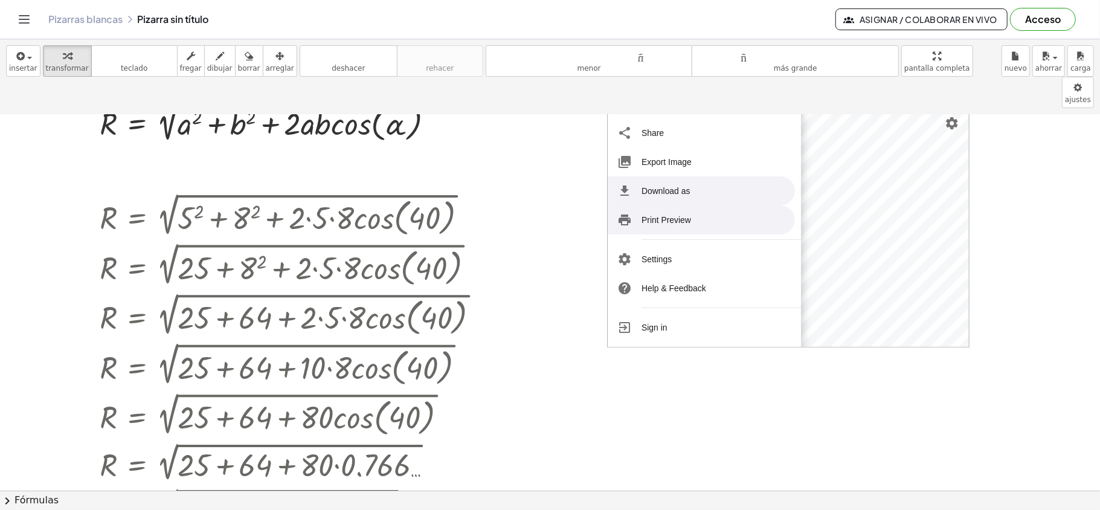
scroll to position [242, 0]
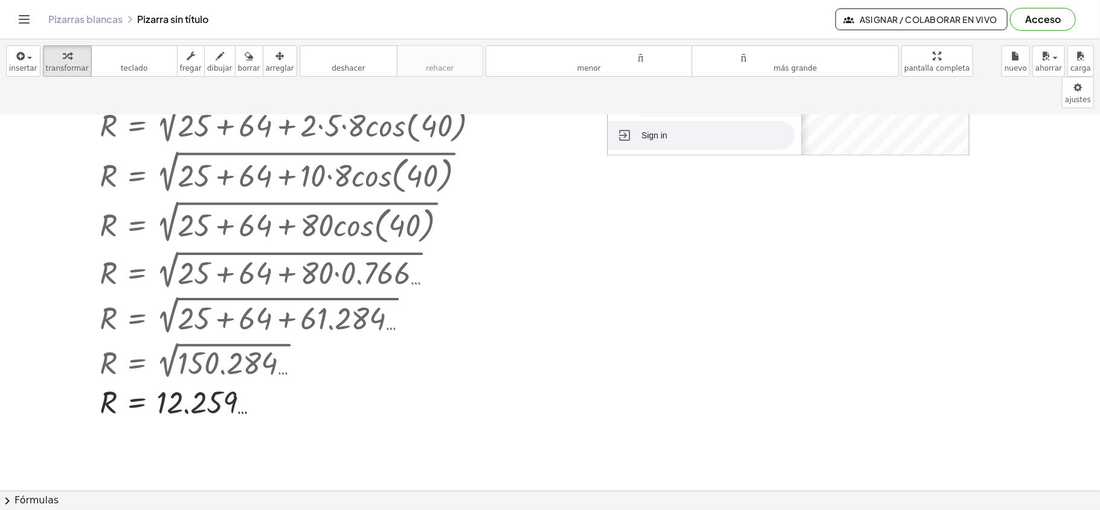
click at [658, 121] on li "Sign in" at bounding box center [701, 135] width 187 height 29
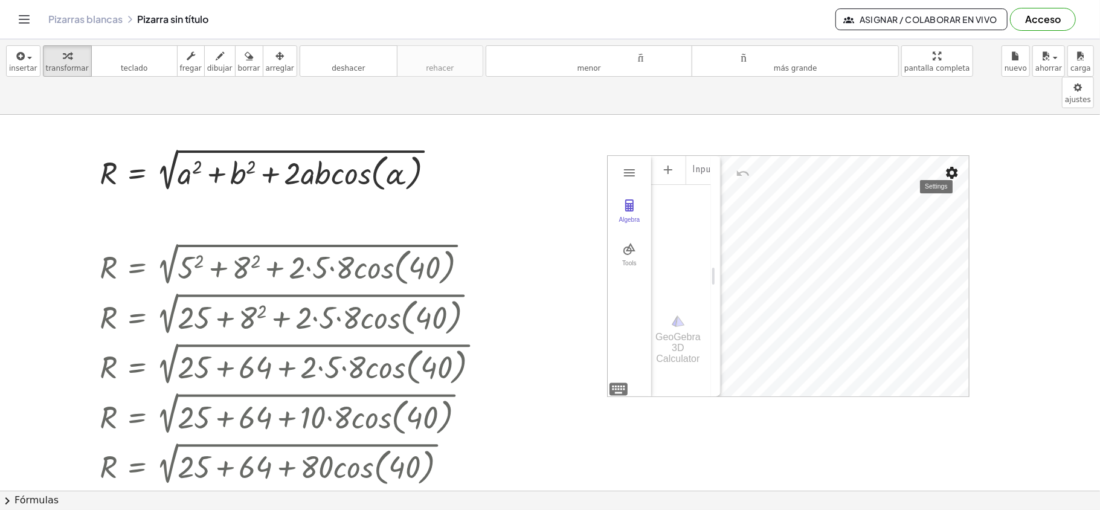
click at [824, 165] on img "Settings" at bounding box center [952, 172] width 14 height 14
click at [623, 375] on div at bounding box center [550, 490] width 1100 height 751
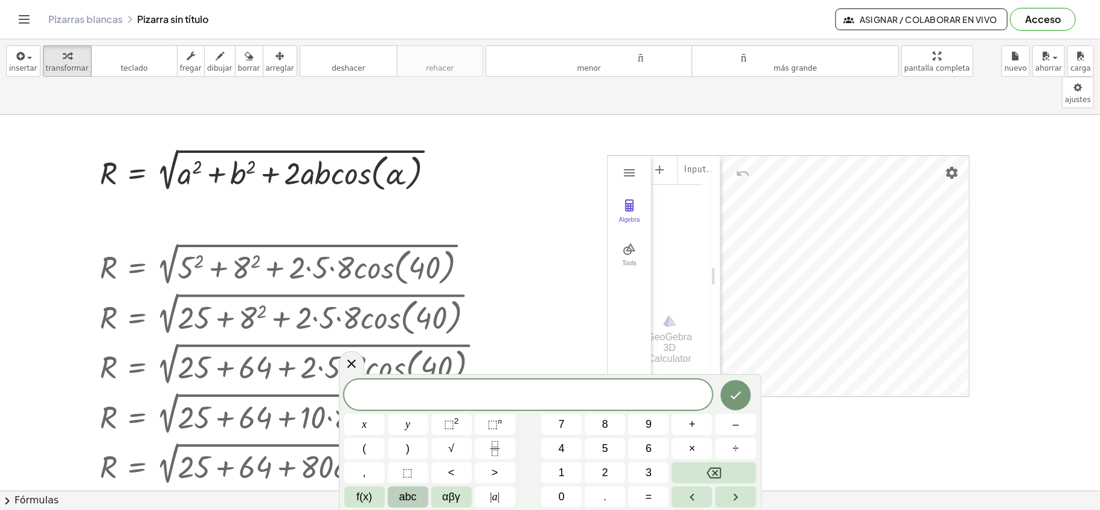
click at [619, 356] on div "GeoGebra 3D Calculator Clear All Open Save online Save to your computer Share E…" at bounding box center [788, 276] width 362 height 242
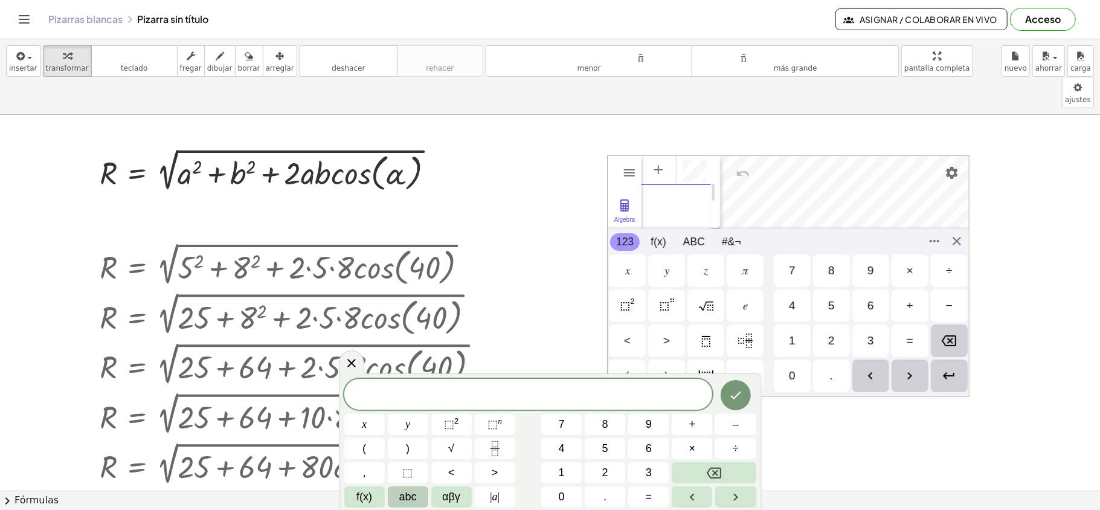
scroll to position [6, 0]
click at [824, 204] on div "GeoGebra 3D Calculator Clear All Open Save online Save to your computer Share E…" at bounding box center [788, 276] width 362 height 242
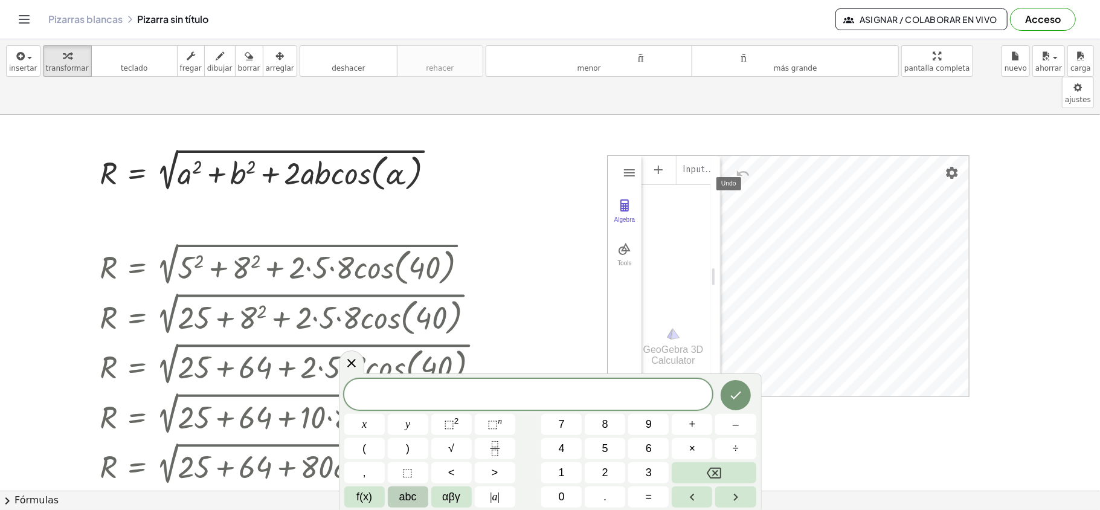
click at [746, 166] on img "Undo" at bounding box center [743, 173] width 14 height 14
click at [624, 233] on button "Tools" at bounding box center [625, 254] width 34 height 43
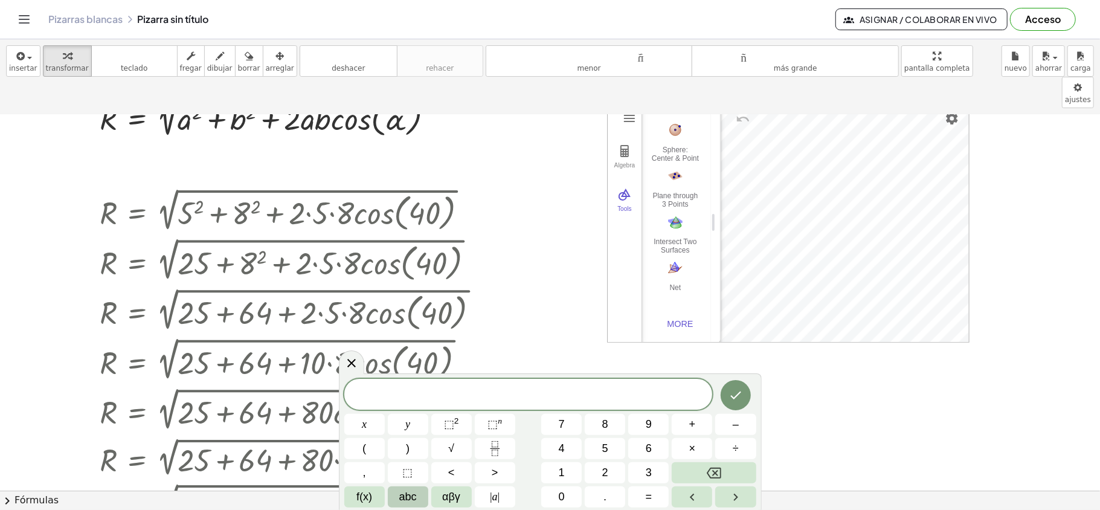
scroll to position [80, 0]
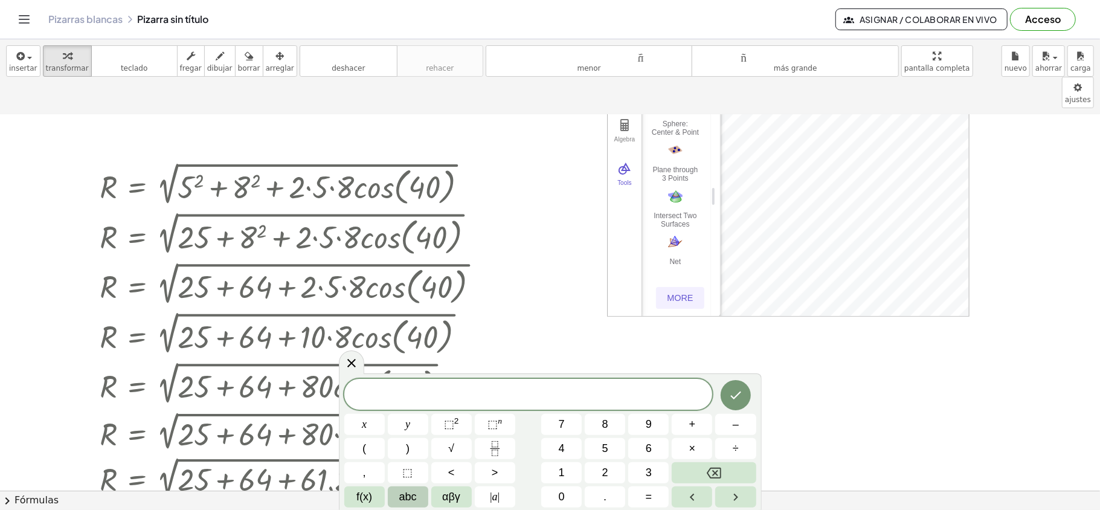
click at [687, 293] on div "More" at bounding box center [680, 298] width 39 height 10
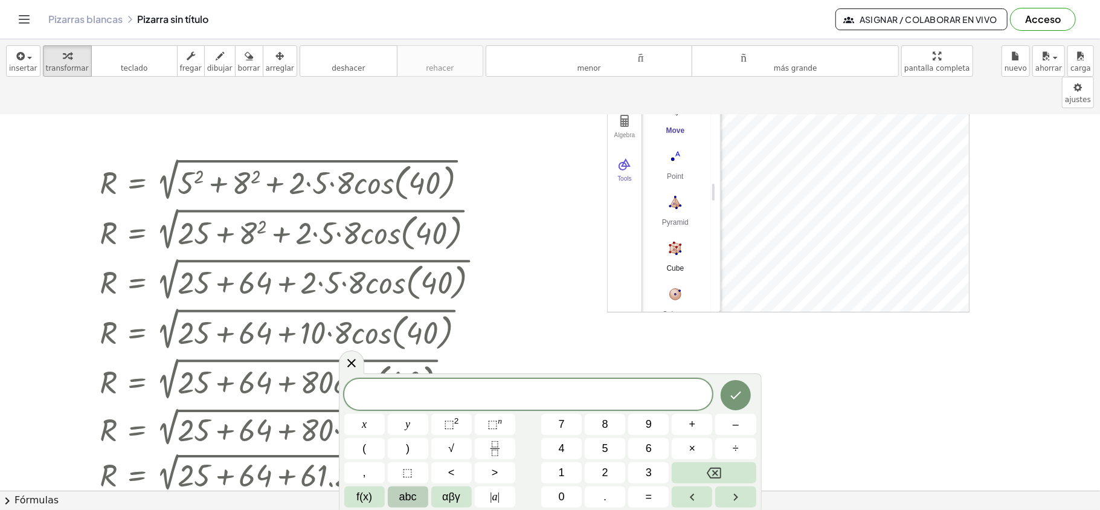
scroll to position [0, 0]
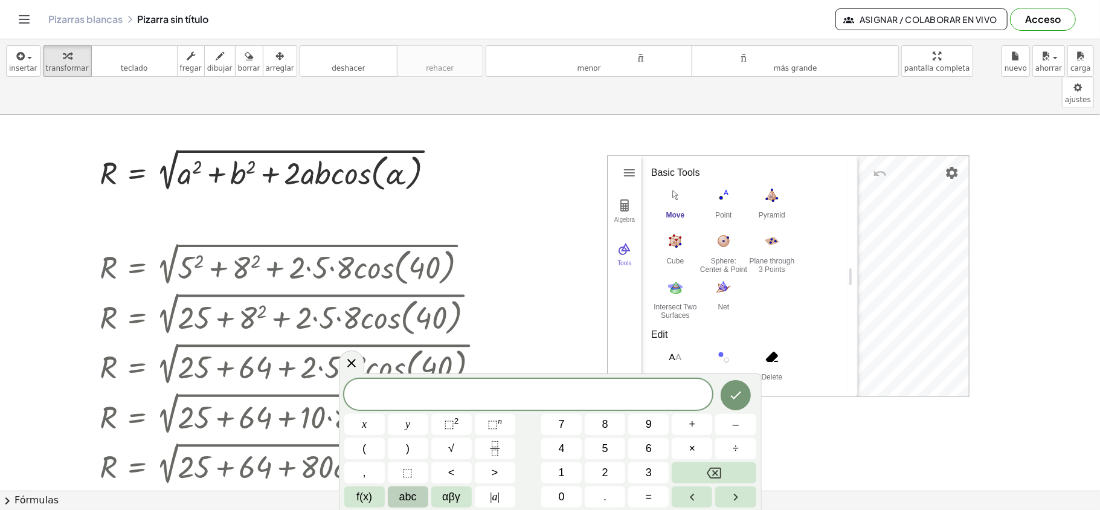
drag, startPoint x: 720, startPoint y: 134, endPoint x: 858, endPoint y: 151, distance: 138.1
drag, startPoint x: 592, startPoint y: 109, endPoint x: 819, endPoint y: 259, distance: 272.5
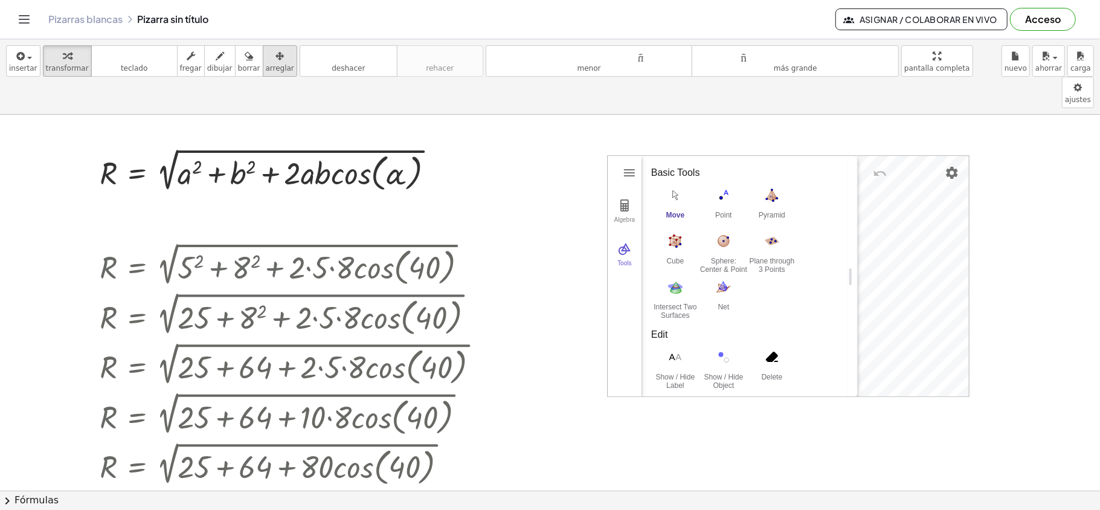
click at [275, 59] on icon "button" at bounding box center [279, 56] width 8 height 14
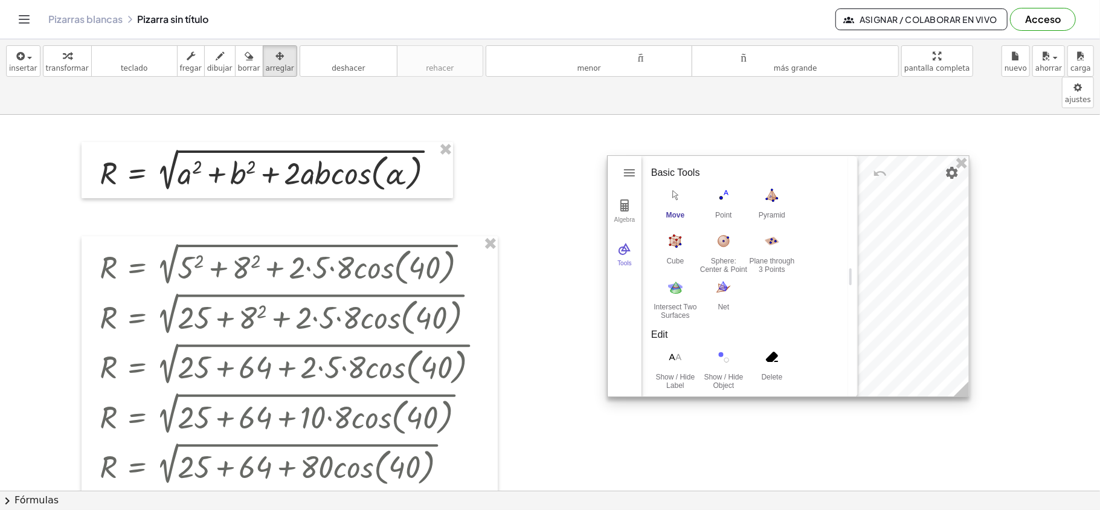
click at [621, 268] on div "Algebra Tools" at bounding box center [625, 277] width 34 height 242
click at [609, 255] on div "Algebra Tools" at bounding box center [625, 277] width 34 height 242
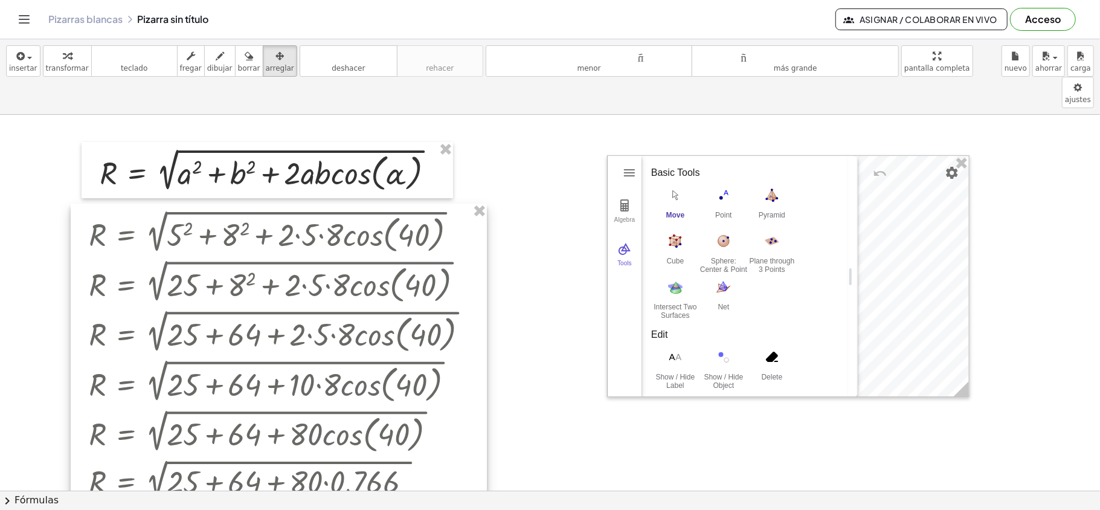
drag, startPoint x: 417, startPoint y: 265, endPoint x: 406, endPoint y: 232, distance: 34.4
click at [406, 232] on div at bounding box center [279, 419] width 416 height 430
click at [530, 71] on button "tamaño_del_formato menor" at bounding box center [589, 60] width 207 height 31
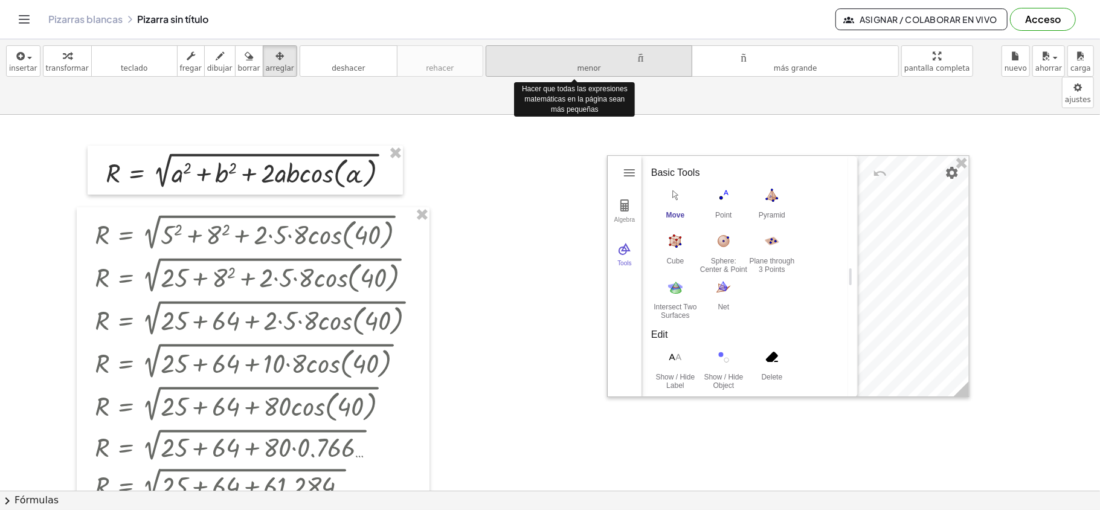
click at [530, 70] on button "tamaño_del_formato menor" at bounding box center [589, 60] width 207 height 31
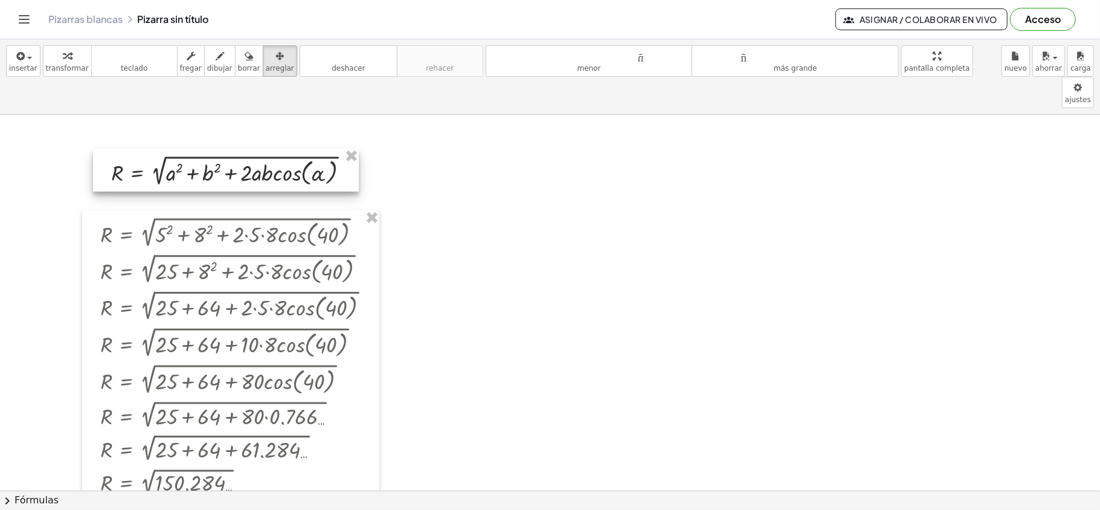
click at [359, 156] on div at bounding box center [234, 170] width 259 height 37
click at [347, 149] on div at bounding box center [226, 170] width 266 height 43
click at [24, 64] on font "insertar" at bounding box center [23, 68] width 28 height 8
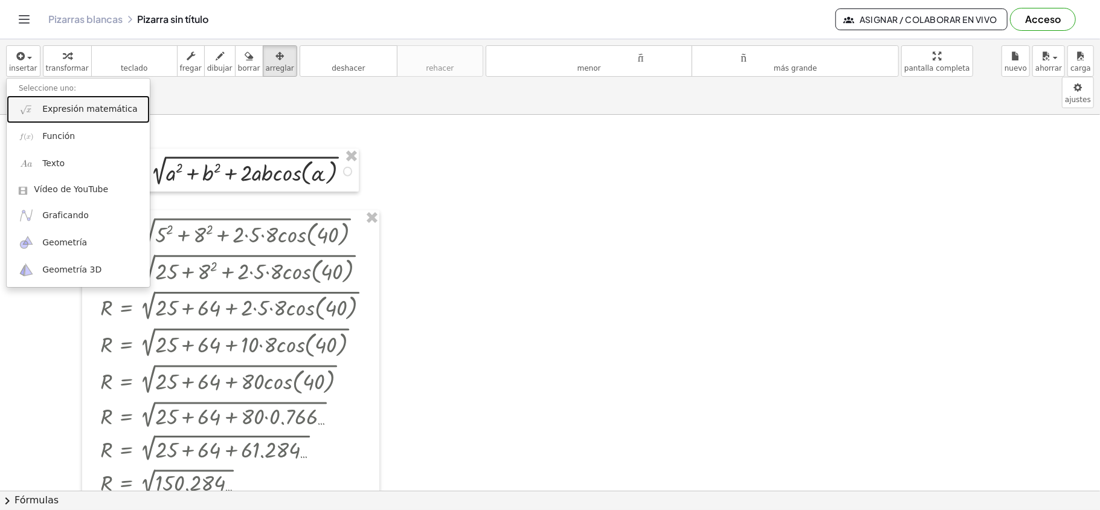
click at [51, 110] on font "Expresión matemática" at bounding box center [89, 109] width 95 height 10
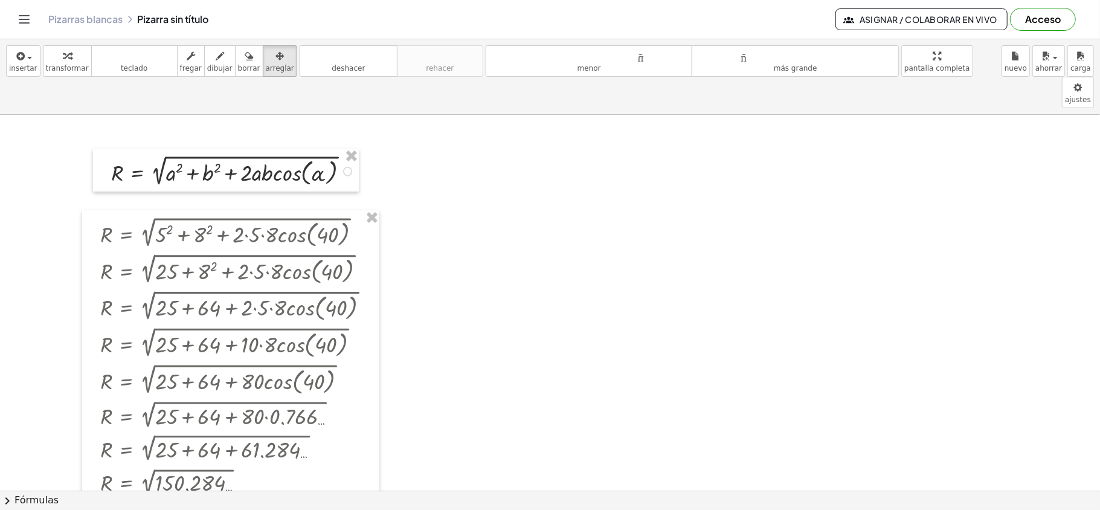
click at [350, 149] on div at bounding box center [226, 170] width 266 height 43
click at [71, 59] on div "button" at bounding box center [67, 55] width 43 height 14
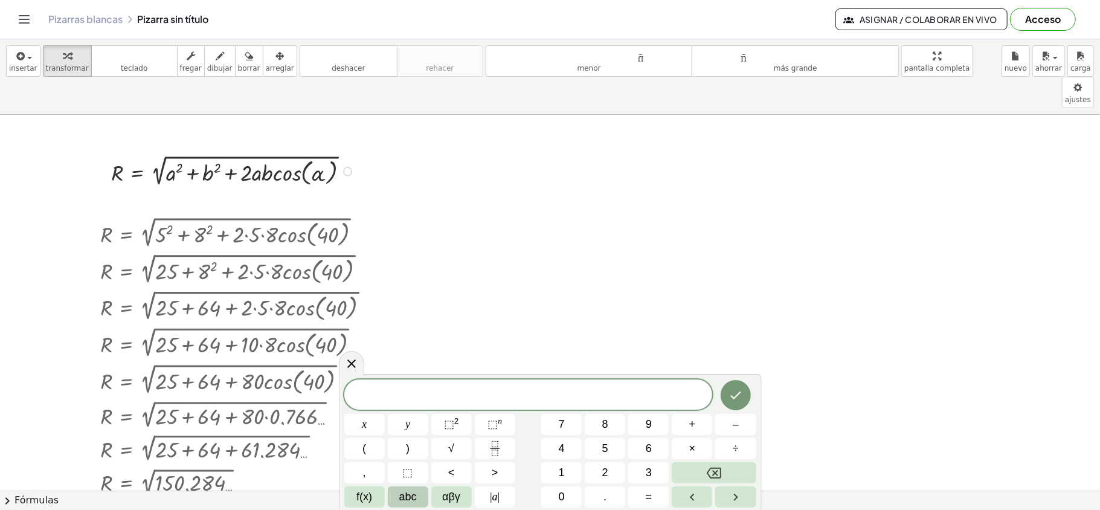
click at [346, 167] on div "Arreglar un error Línea de transformación Copiar línea como LaTeX Derivación de…" at bounding box center [347, 171] width 9 height 9
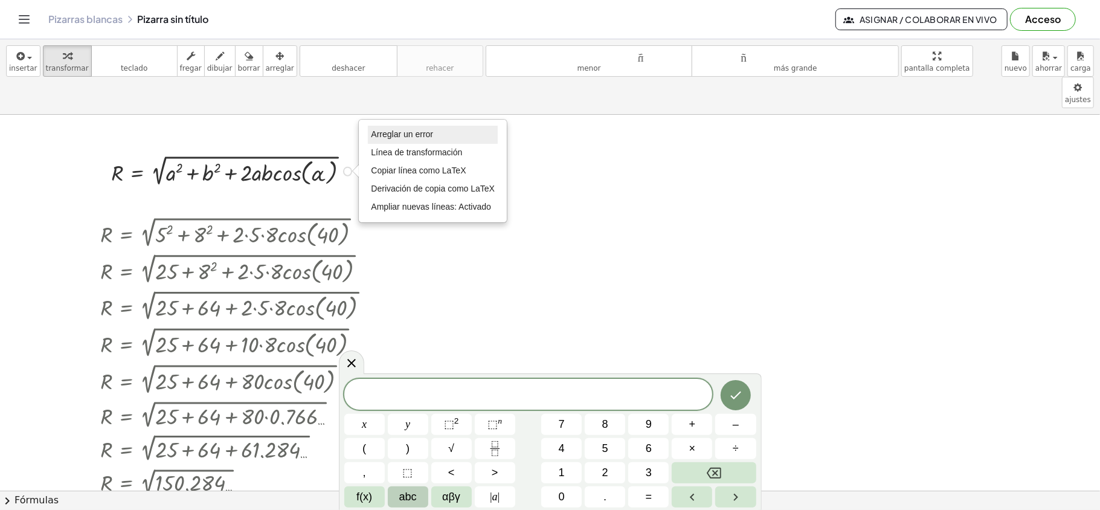
click at [425, 129] on font "Arreglar un error" at bounding box center [402, 134] width 62 height 10
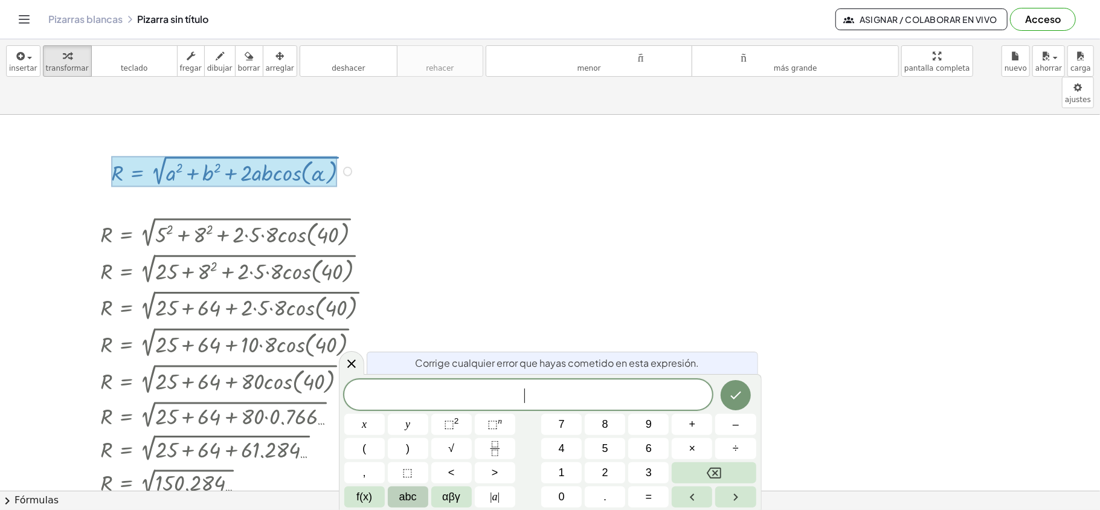
click at [288, 156] on div at bounding box center [224, 171] width 226 height 31
click at [349, 167] on div "Arreglar un error Línea de transformación Copiar línea como LaTeX Derivación de…" at bounding box center [347, 171] width 9 height 9
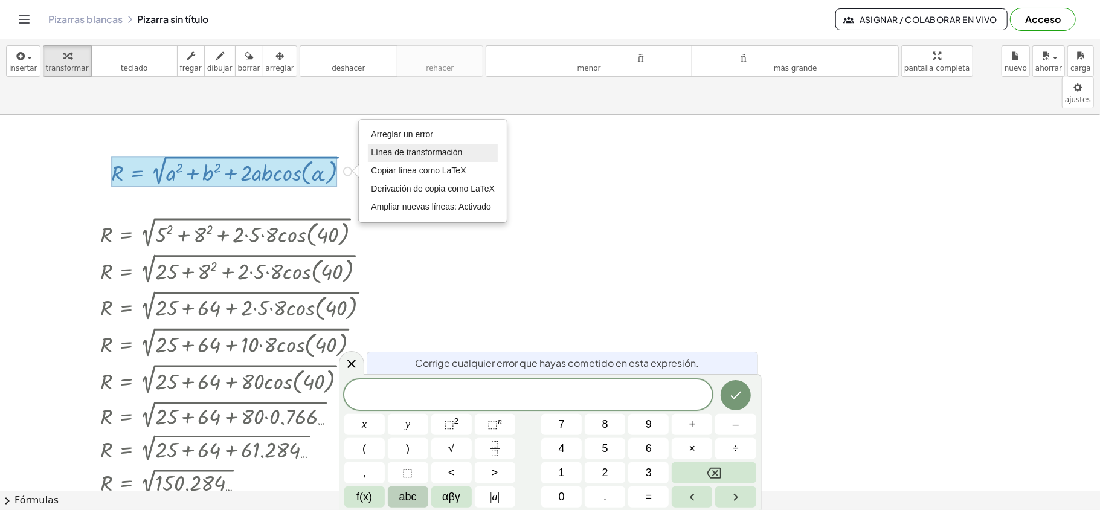
click at [399, 147] on font "Línea de transformación" at bounding box center [416, 152] width 91 height 10
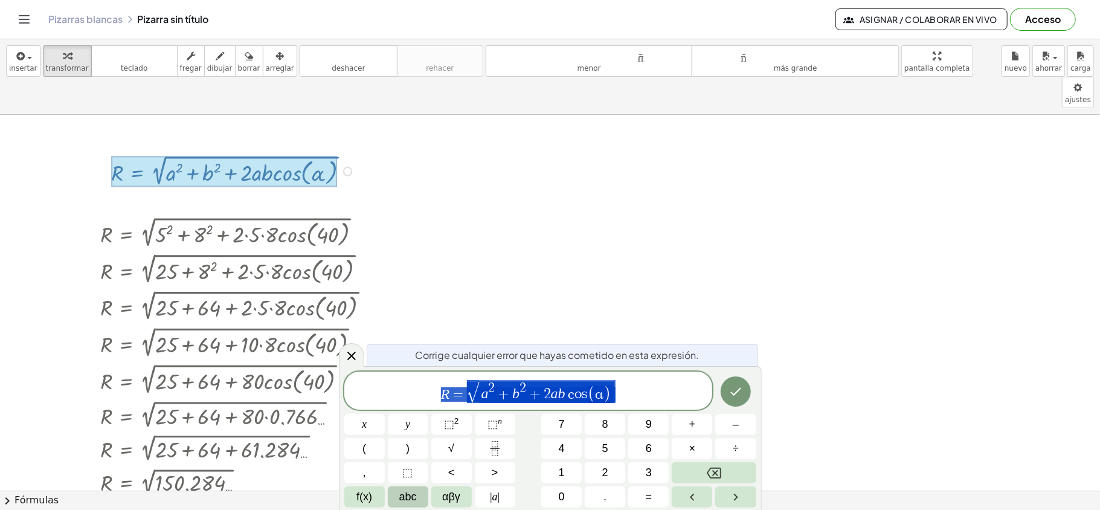
click at [658, 382] on span "R = √ a 2 + b 2 + 2 a b c o s ( α )" at bounding box center [528, 391] width 368 height 25
click at [535, 382] on span "+" at bounding box center [535, 394] width 18 height 14
click at [531, 382] on span "+" at bounding box center [535, 394] width 18 height 14
click at [692, 382] on icon "Left arrow" at bounding box center [692, 497] width 14 height 14
click at [691, 382] on icon "Left arrow" at bounding box center [692, 497] width 14 height 14
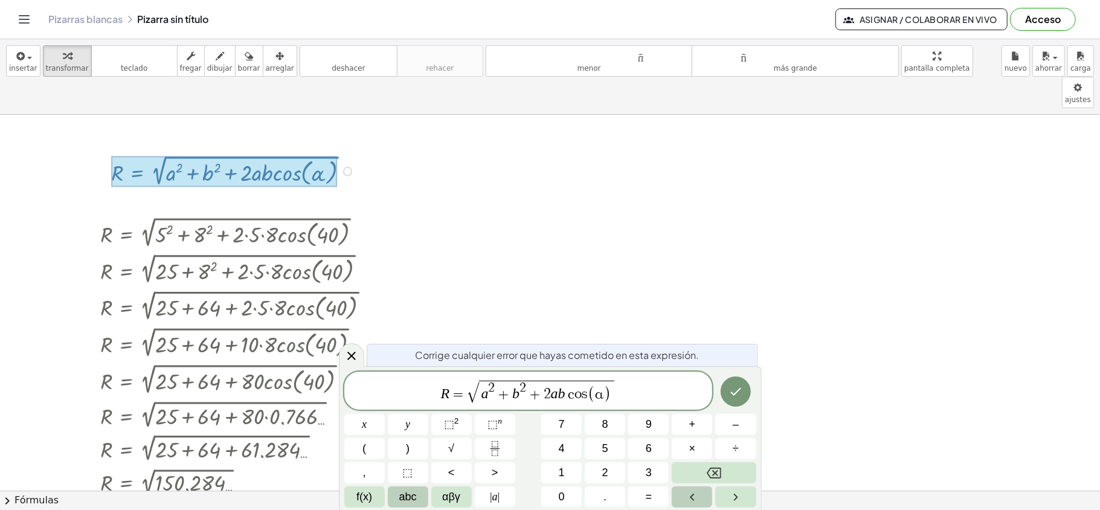
click at [691, 382] on icon "Left arrow" at bounding box center [692, 497] width 14 height 14
click at [368, 382] on span "f(x)" at bounding box center [364, 497] width 16 height 16
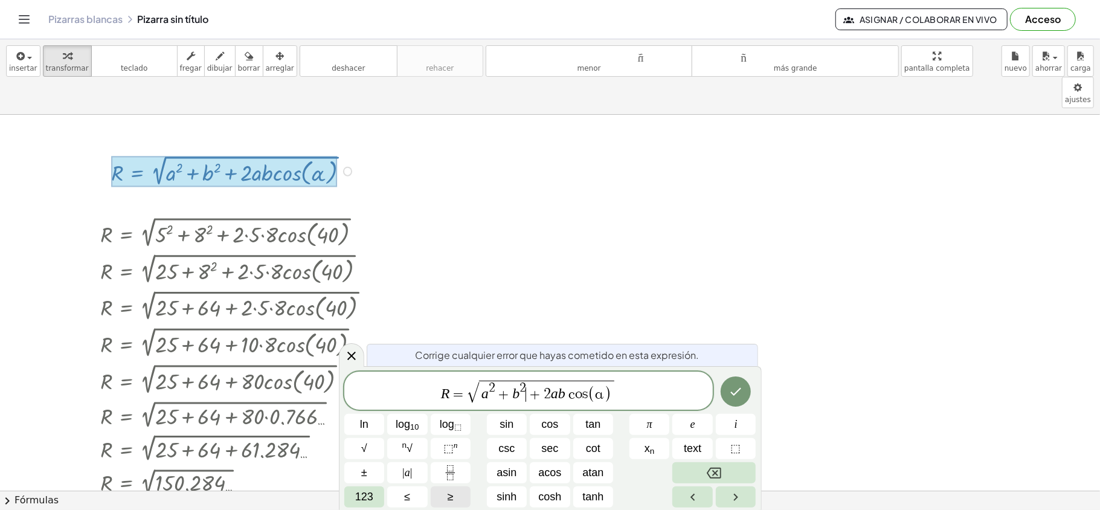
click at [534, 382] on span "+" at bounding box center [535, 394] width 18 height 14
click at [366, 382] on span "±" at bounding box center [364, 472] width 6 height 16
click at [569, 382] on var "c" at bounding box center [570, 394] width 10 height 14
click at [551, 382] on span "cos" at bounding box center [549, 424] width 17 height 16
click at [744, 382] on button "Done" at bounding box center [735, 391] width 30 height 30
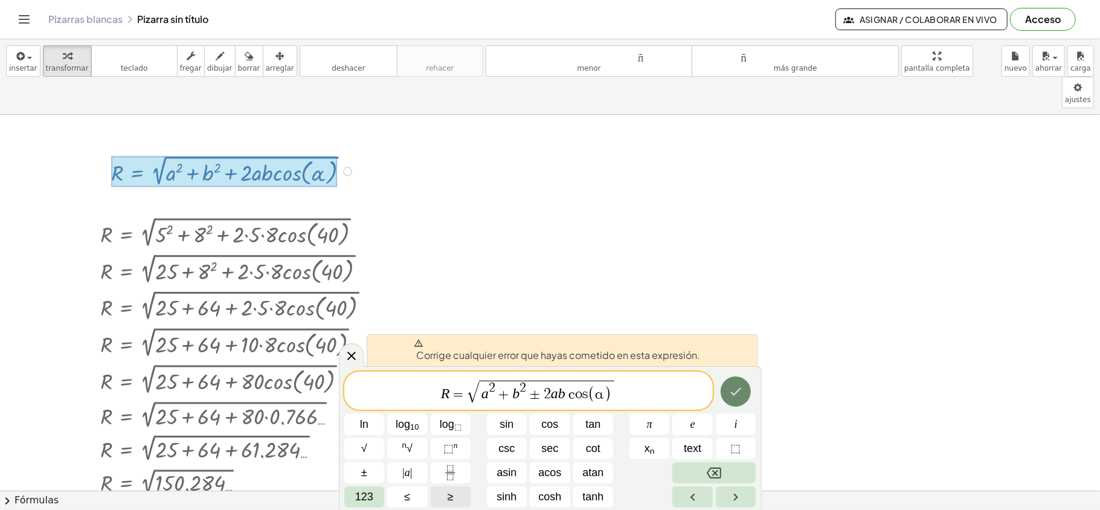
click at [735, 382] on icon "Done" at bounding box center [735, 391] width 14 height 14
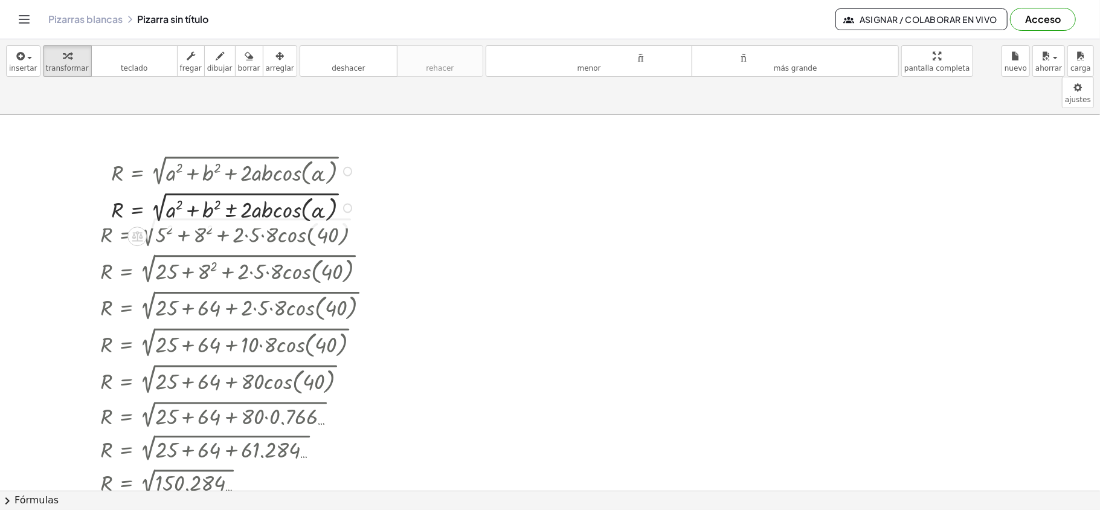
click at [348, 167] on div at bounding box center [347, 171] width 9 height 9
click at [304, 152] on div at bounding box center [234, 170] width 259 height 37
drag, startPoint x: 304, startPoint y: 139, endPoint x: 269, endPoint y: 146, distance: 35.7
click at [269, 152] on div at bounding box center [234, 170] width 259 height 37
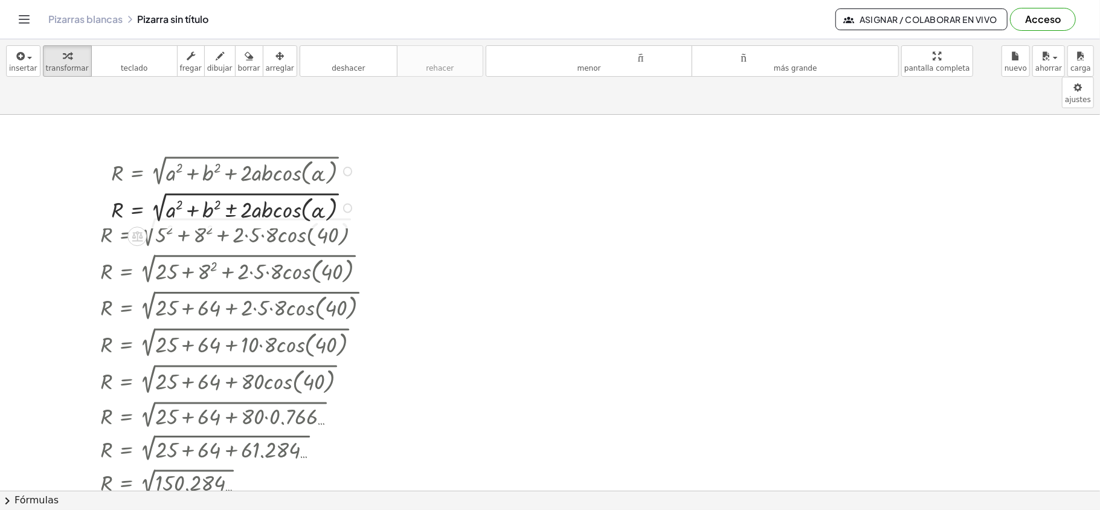
click at [258, 152] on div at bounding box center [234, 170] width 259 height 37
click at [275, 62] on icon "button" at bounding box center [279, 56] width 8 height 14
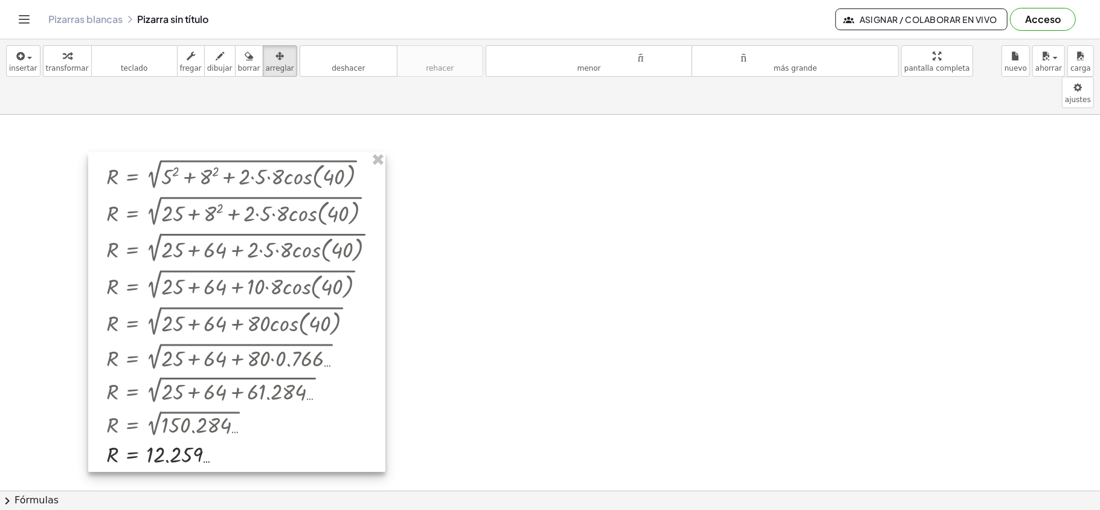
drag, startPoint x: 348, startPoint y: 214, endPoint x: 354, endPoint y: 156, distance: 58.3
click at [354, 156] on div at bounding box center [236, 311] width 297 height 319
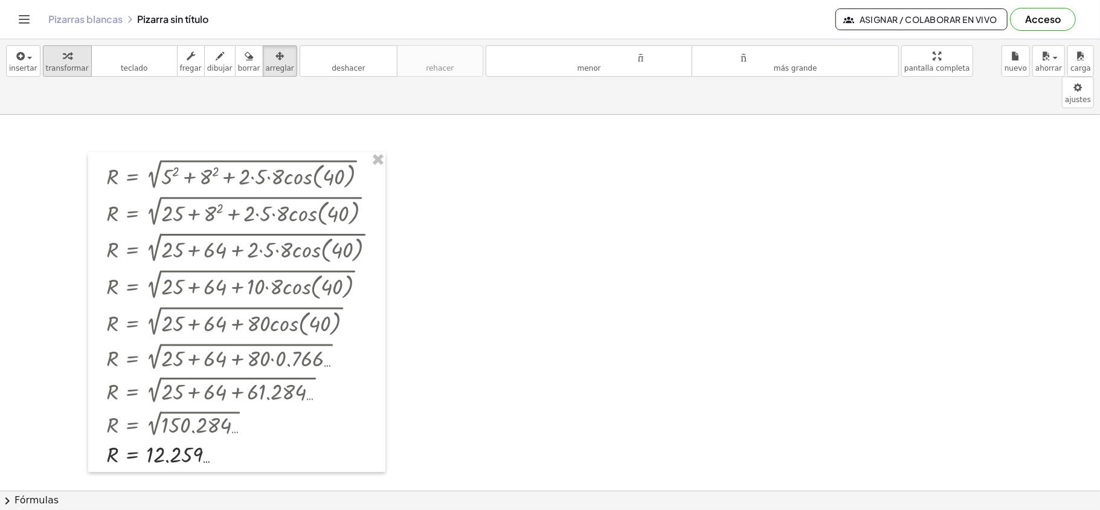
click at [66, 68] on font "transformar" at bounding box center [67, 68] width 43 height 8
click at [198, 155] on div at bounding box center [245, 173] width 290 height 37
drag, startPoint x: 201, startPoint y: 146, endPoint x: 60, endPoint y: 70, distance: 160.0
click at [60, 70] on div "insertar Seleccione uno: Expresión matemática Función Texto Vídeo de YouTube Gr…" at bounding box center [550, 274] width 1100 height 470
click at [126, 60] on font "teclado" at bounding box center [134, 55] width 80 height 11
